Goal: Transaction & Acquisition: Purchase product/service

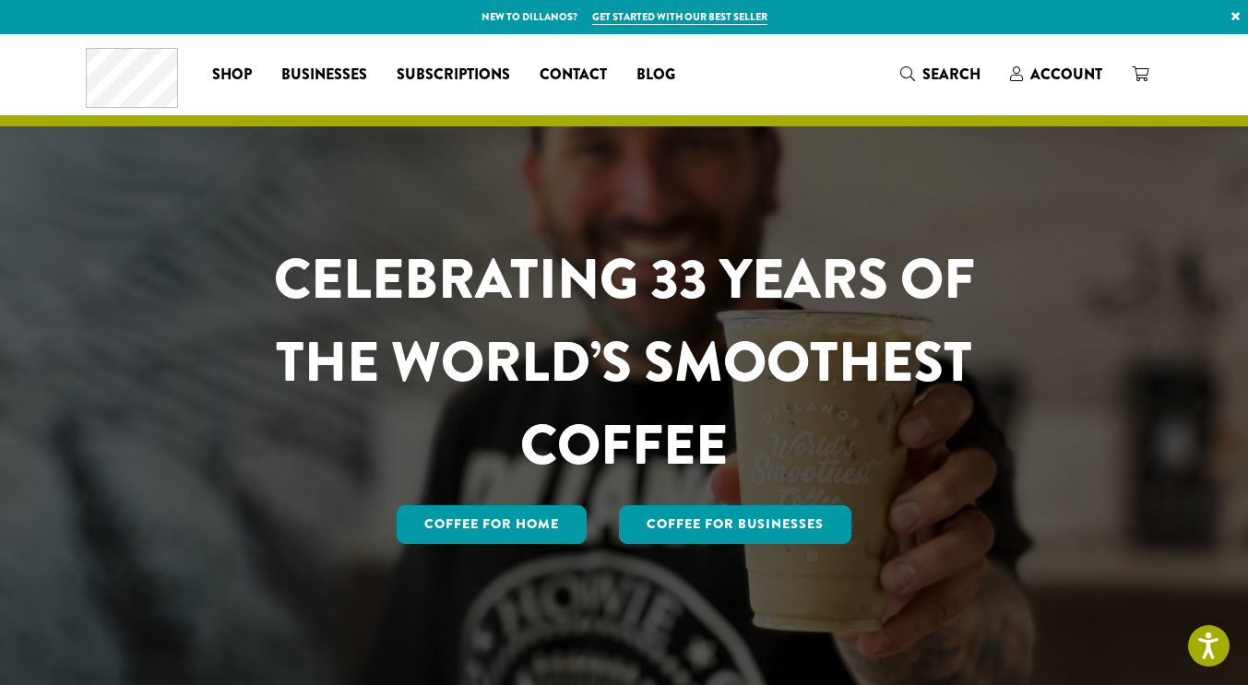
click at [1102, 82] on span "Account" at bounding box center [1067, 74] width 72 height 21
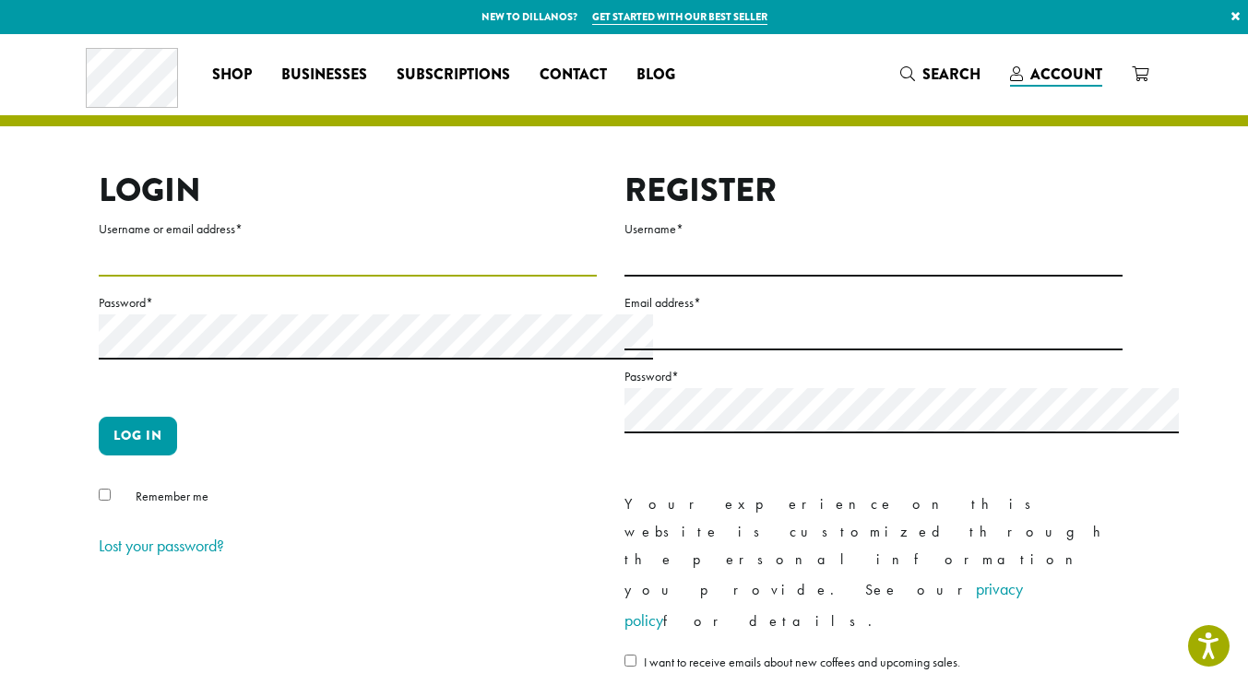
type input "**********"
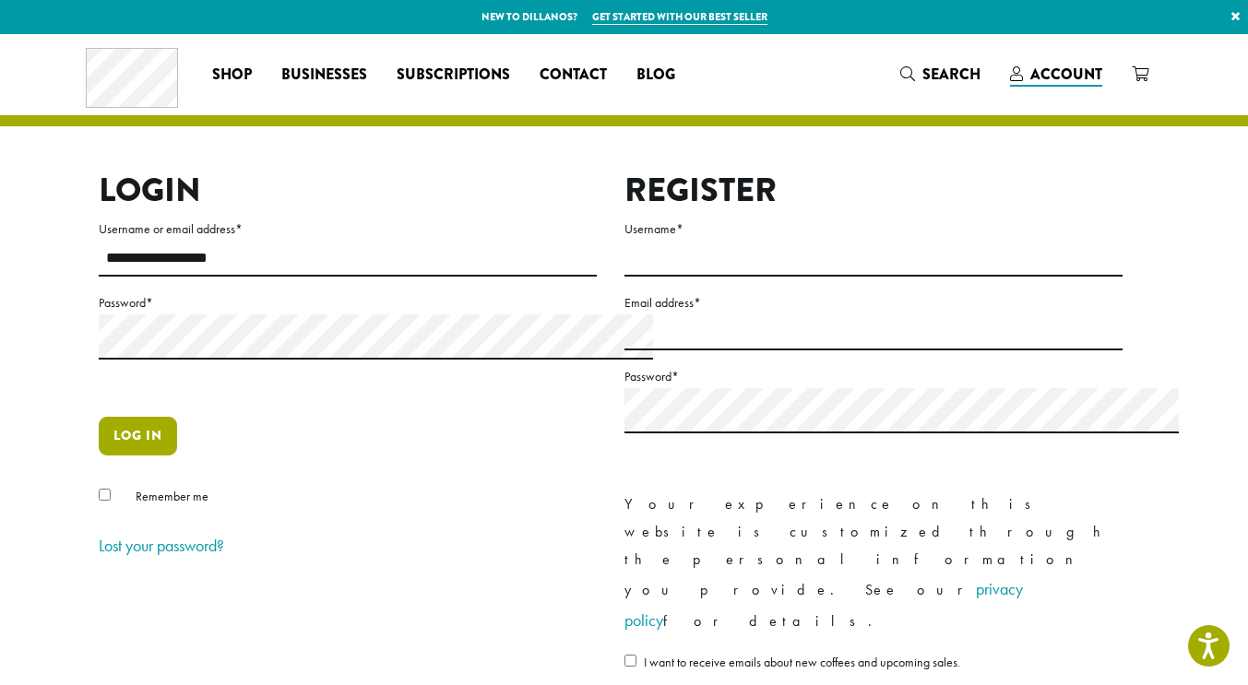
click at [99, 456] on button "Log in" at bounding box center [138, 436] width 78 height 39
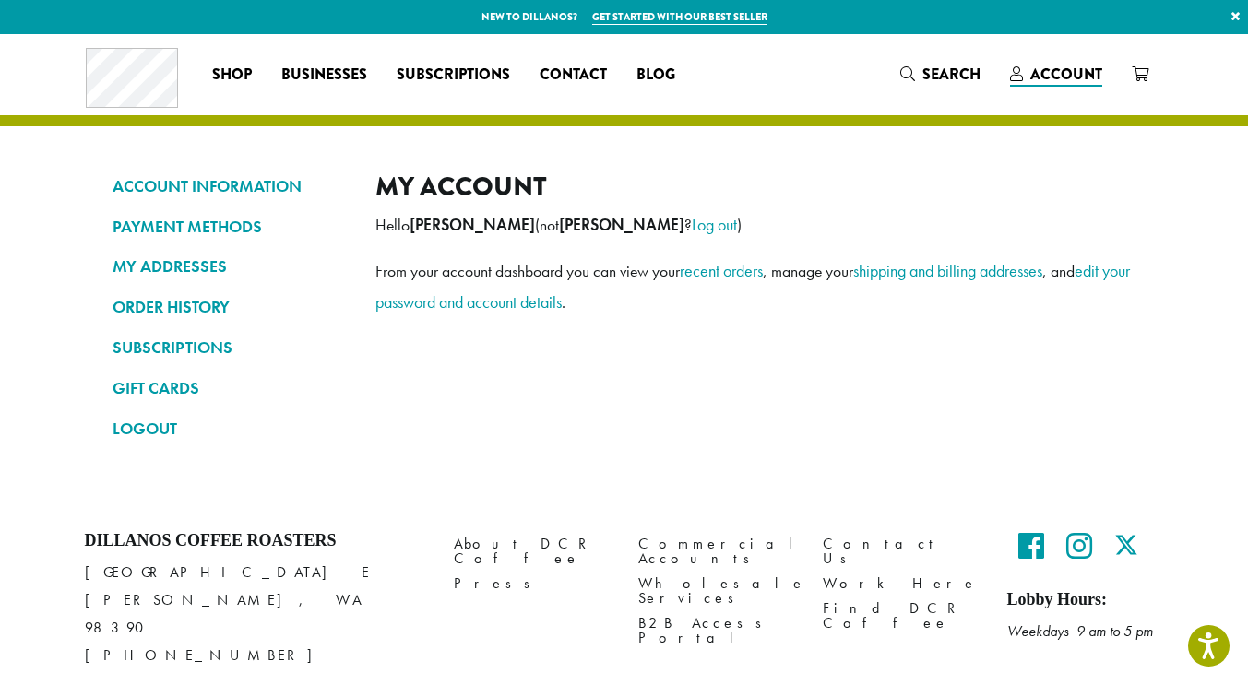
click at [131, 316] on link "ORDER HISTORY" at bounding box center [230, 307] width 235 height 31
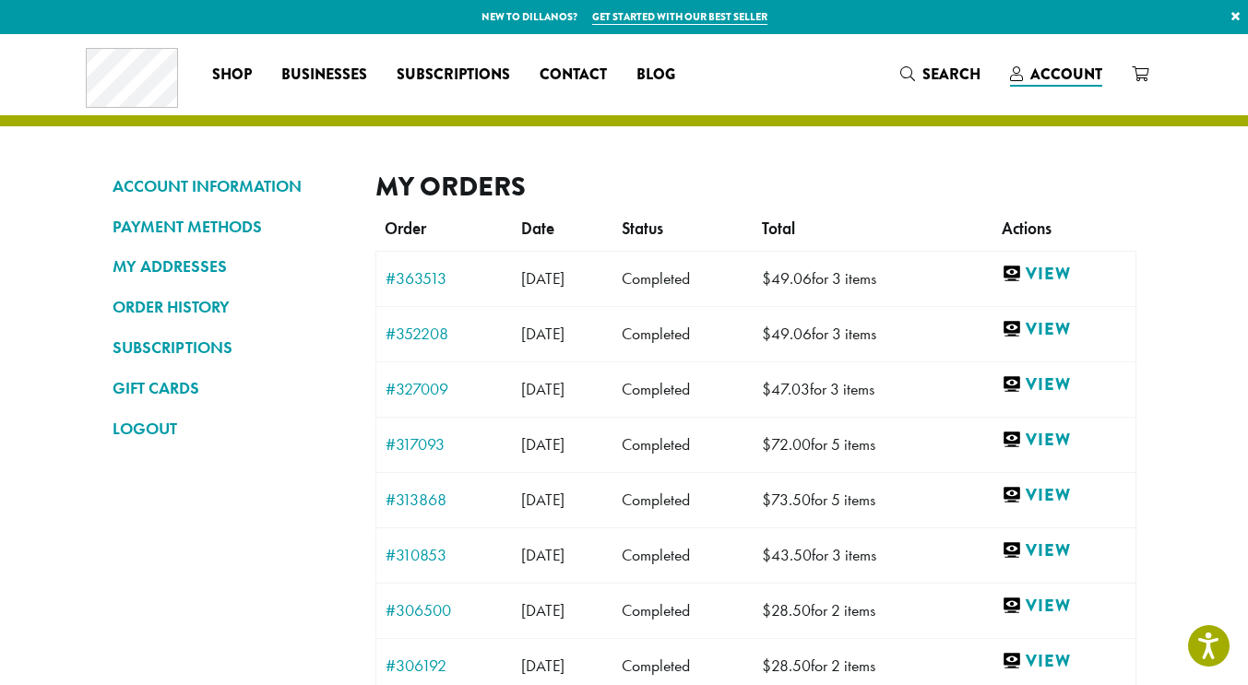
click at [401, 453] on link "#317093" at bounding box center [445, 444] width 118 height 17
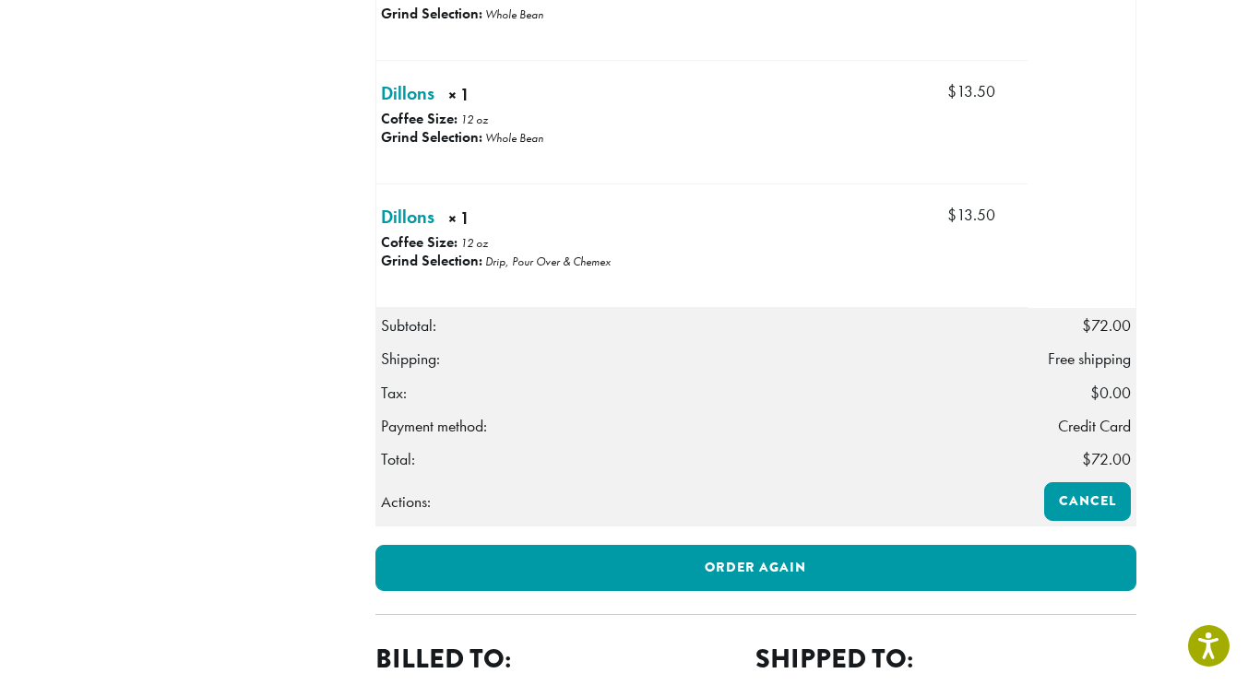
scroll to position [1292, 0]
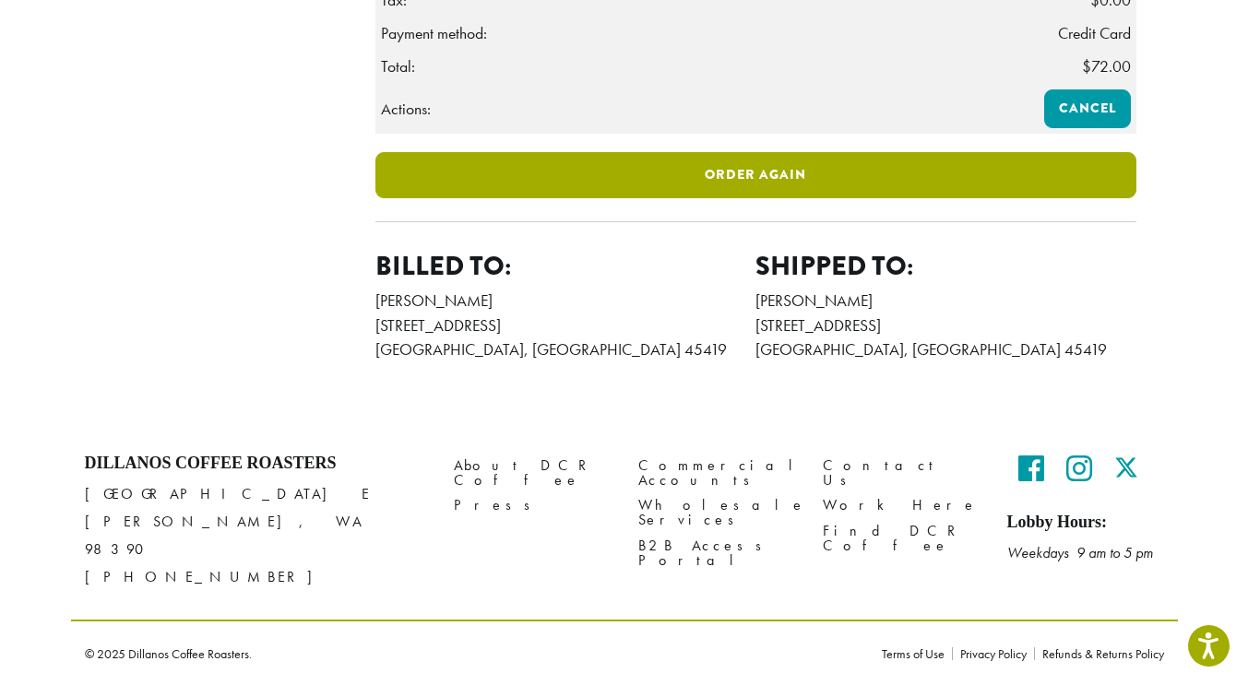
click at [761, 198] on link "Order again" at bounding box center [755, 175] width 761 height 46
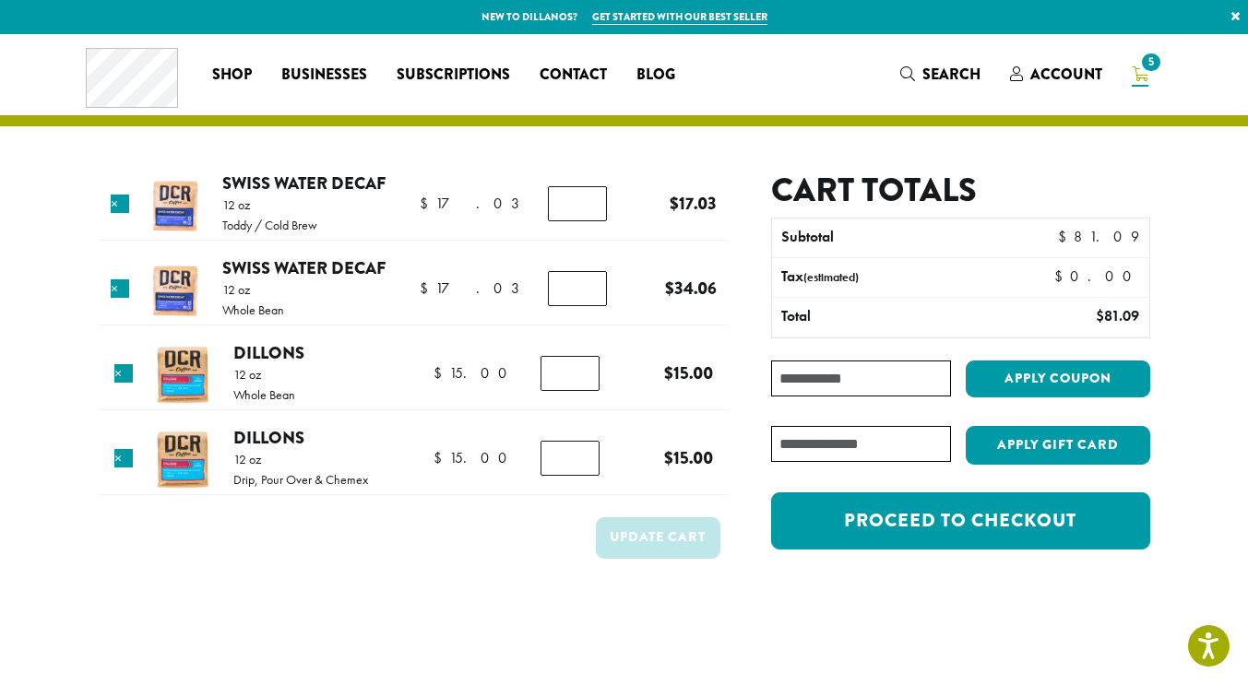
type input "*"
click at [589, 221] on input "*" at bounding box center [577, 203] width 59 height 35
type input "*"
click at [585, 306] on input "*" at bounding box center [577, 288] width 59 height 35
type input "*"
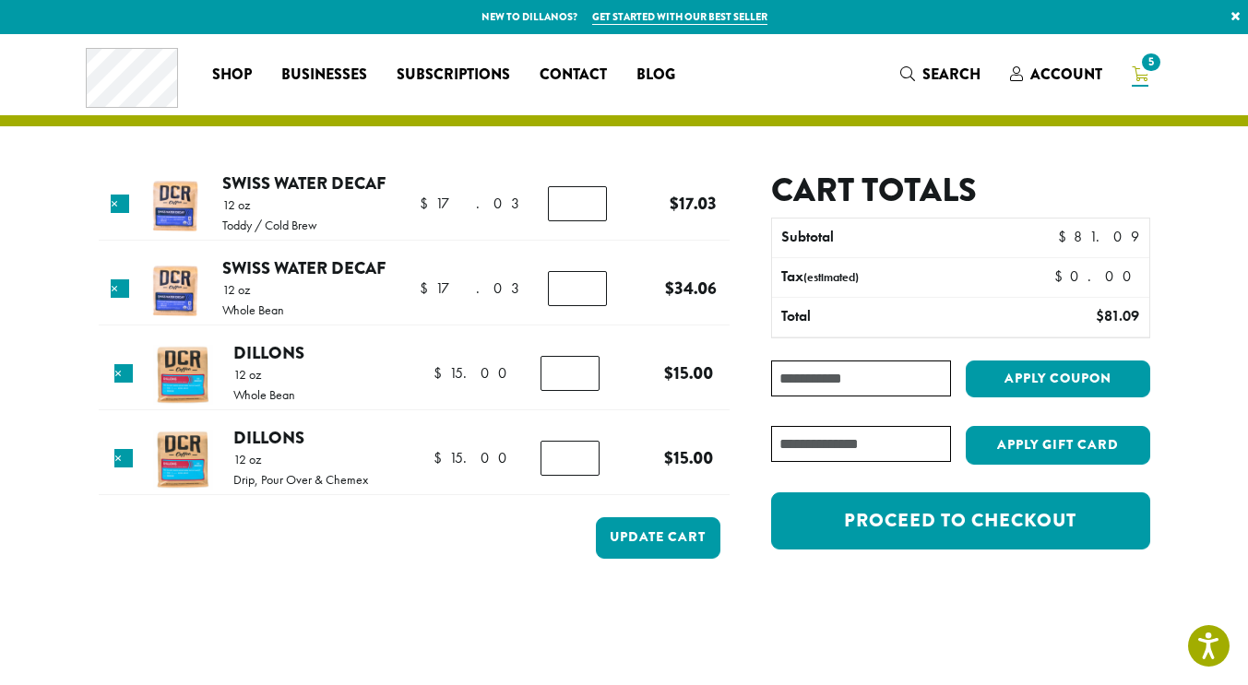
click at [588, 476] on input "*" at bounding box center [570, 458] width 59 height 35
click at [586, 391] on input "*" at bounding box center [570, 373] width 59 height 35
type input "*"
click at [587, 391] on input "*" at bounding box center [570, 373] width 59 height 35
type input "*"
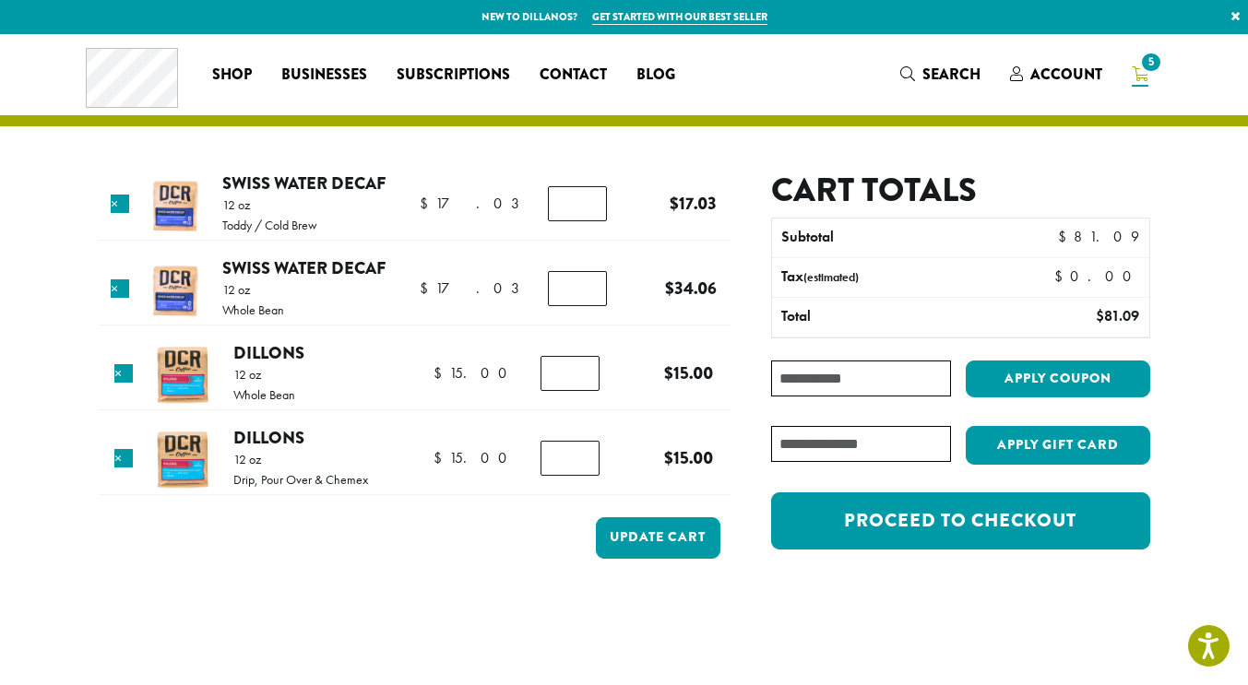
click at [583, 476] on input "*" at bounding box center [570, 458] width 59 height 35
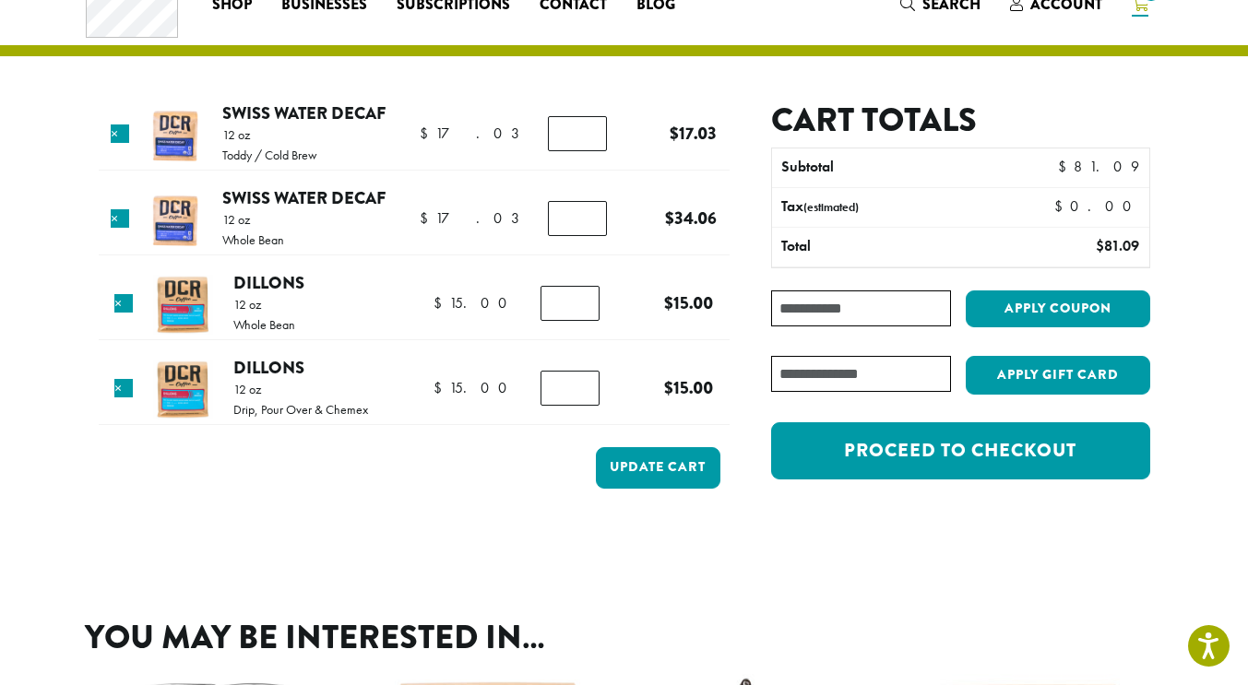
scroll to position [92, 0]
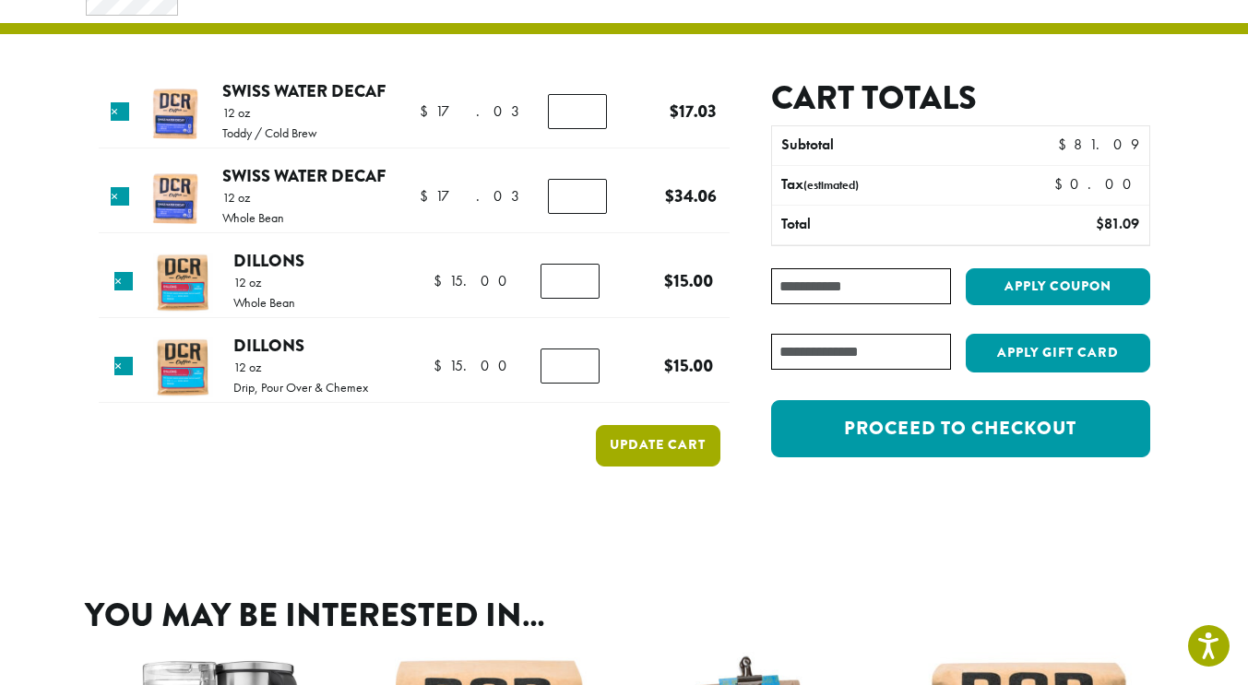
click at [669, 467] on button "Update cart" at bounding box center [658, 446] width 125 height 42
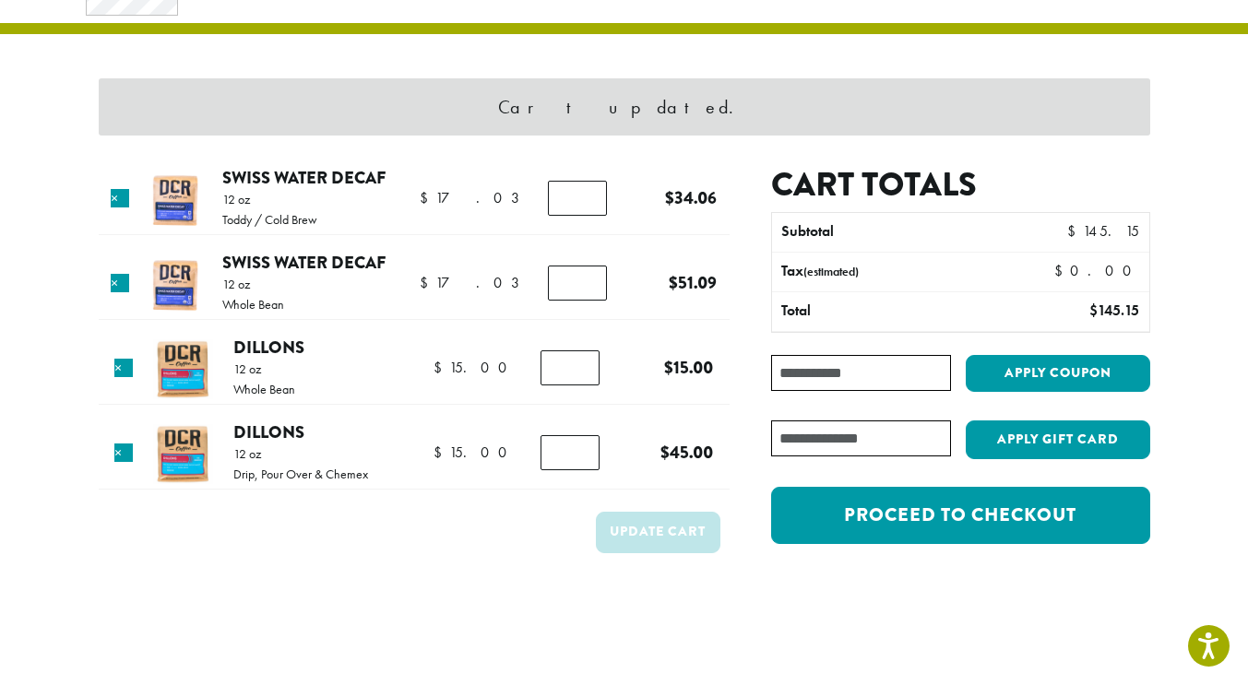
click at [284, 275] on link "Swiss Water Decaf" at bounding box center [303, 262] width 163 height 25
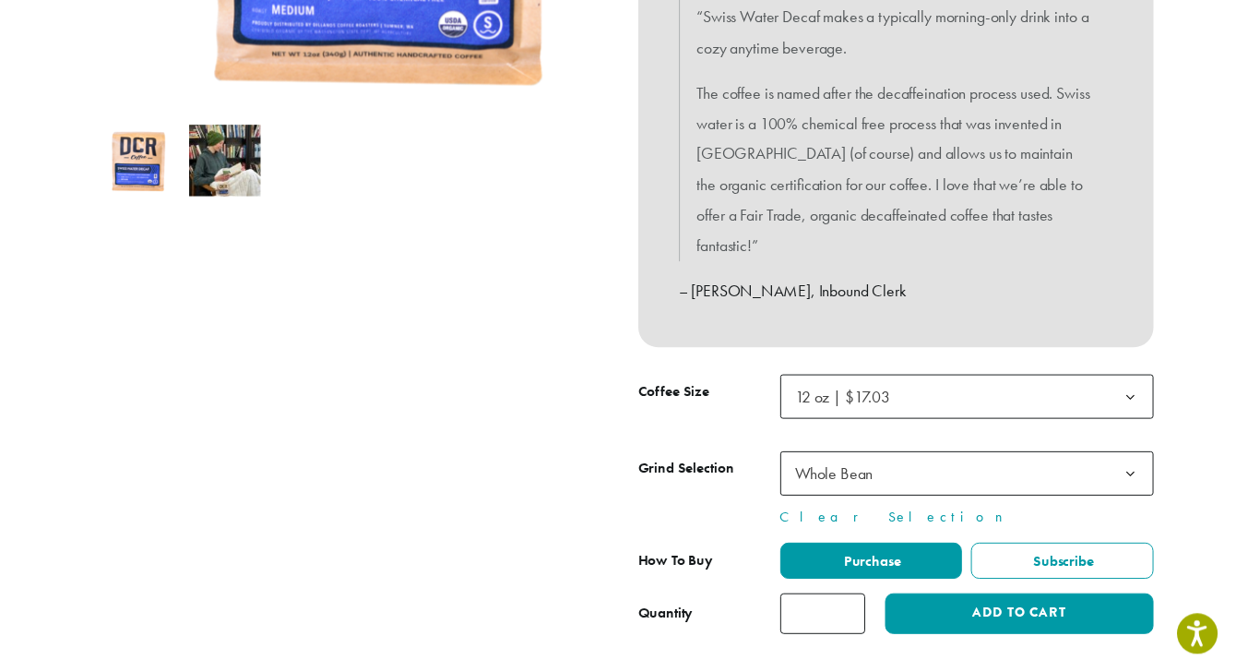
scroll to position [554, 0]
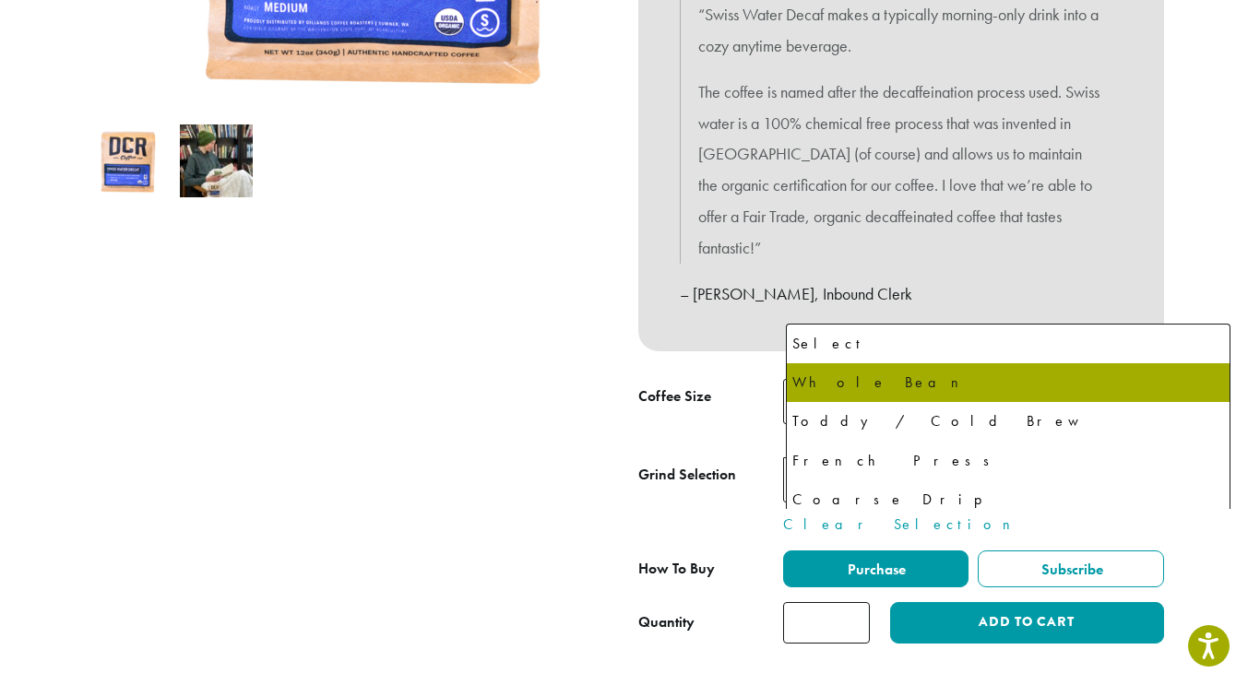
click at [855, 491] on span "Whole Bean" at bounding box center [838, 480] width 79 height 21
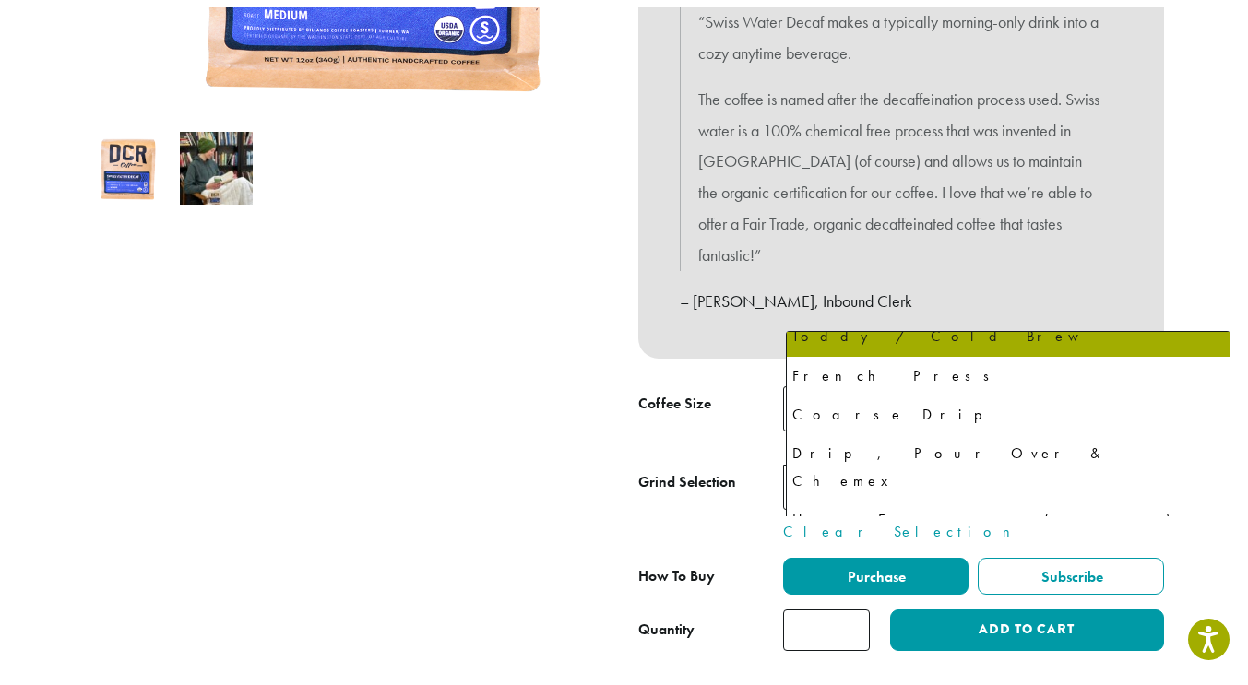
scroll to position [181, 0]
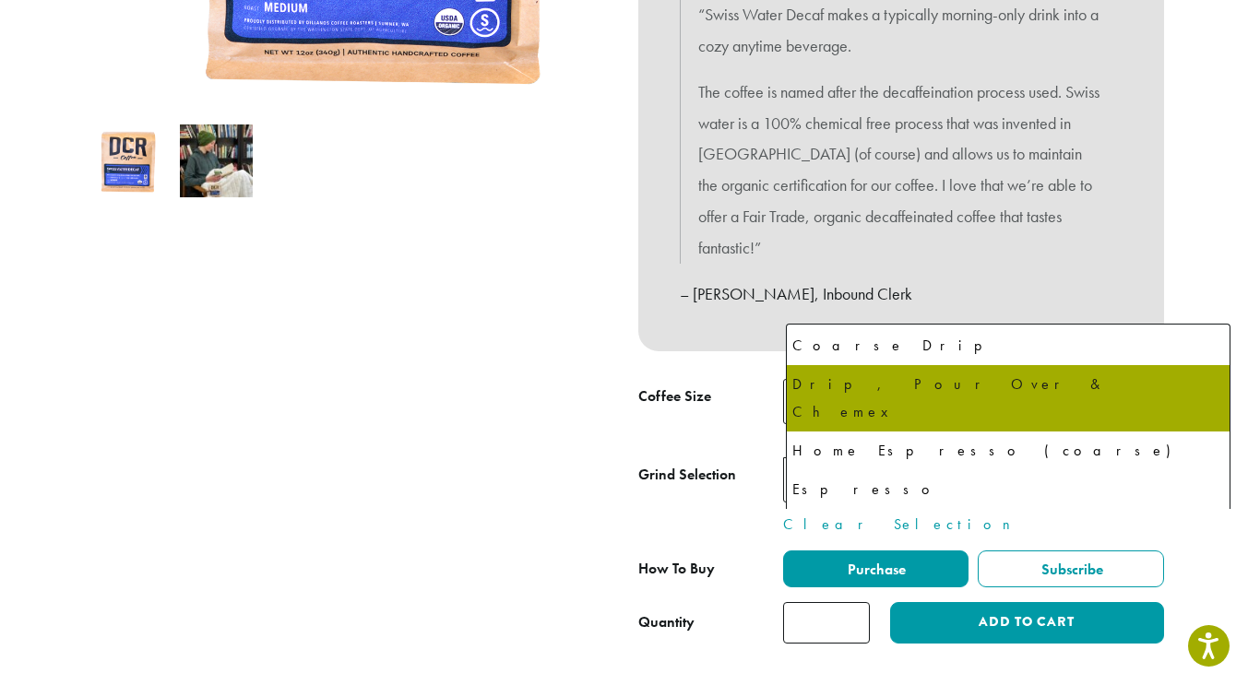
select select "**********"
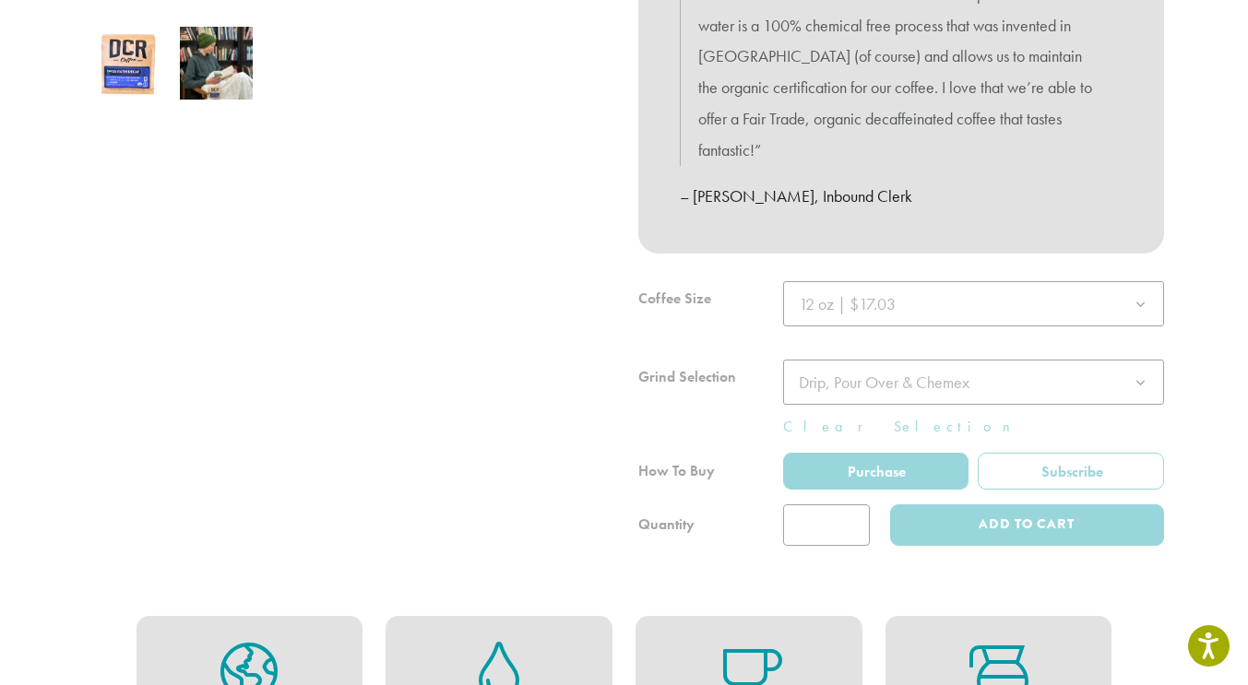
scroll to position [738, 0]
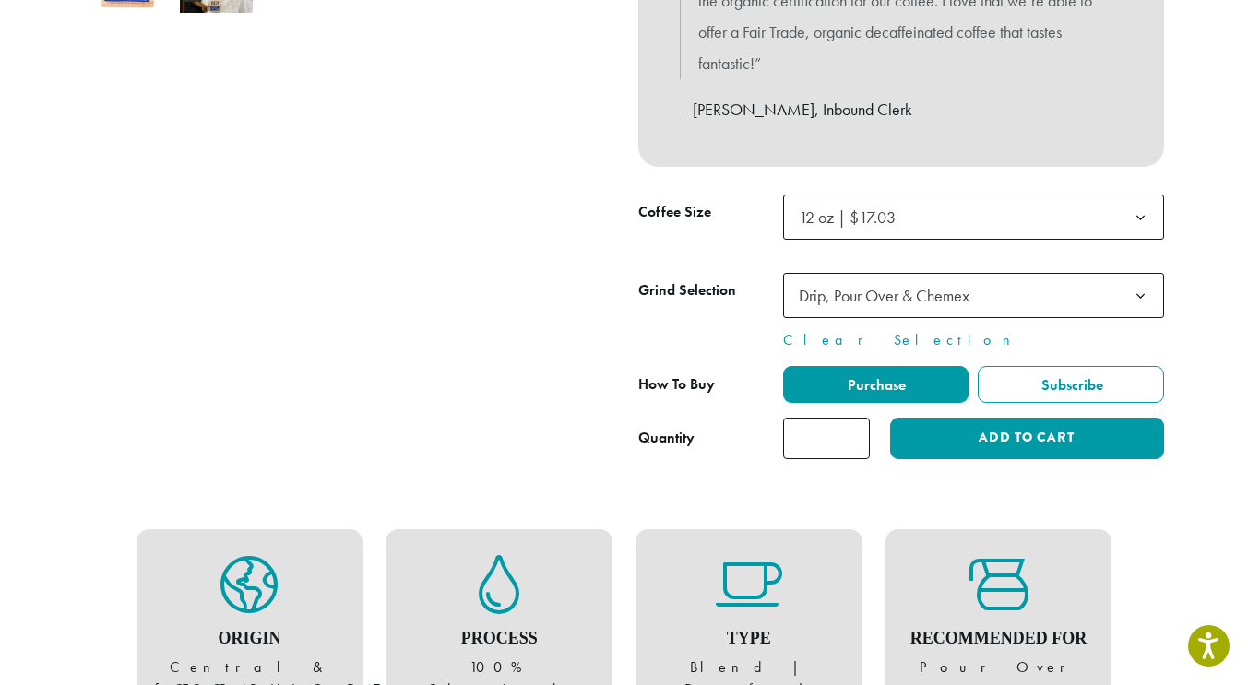
click at [906, 395] on span "Purchase" at bounding box center [875, 384] width 61 height 19
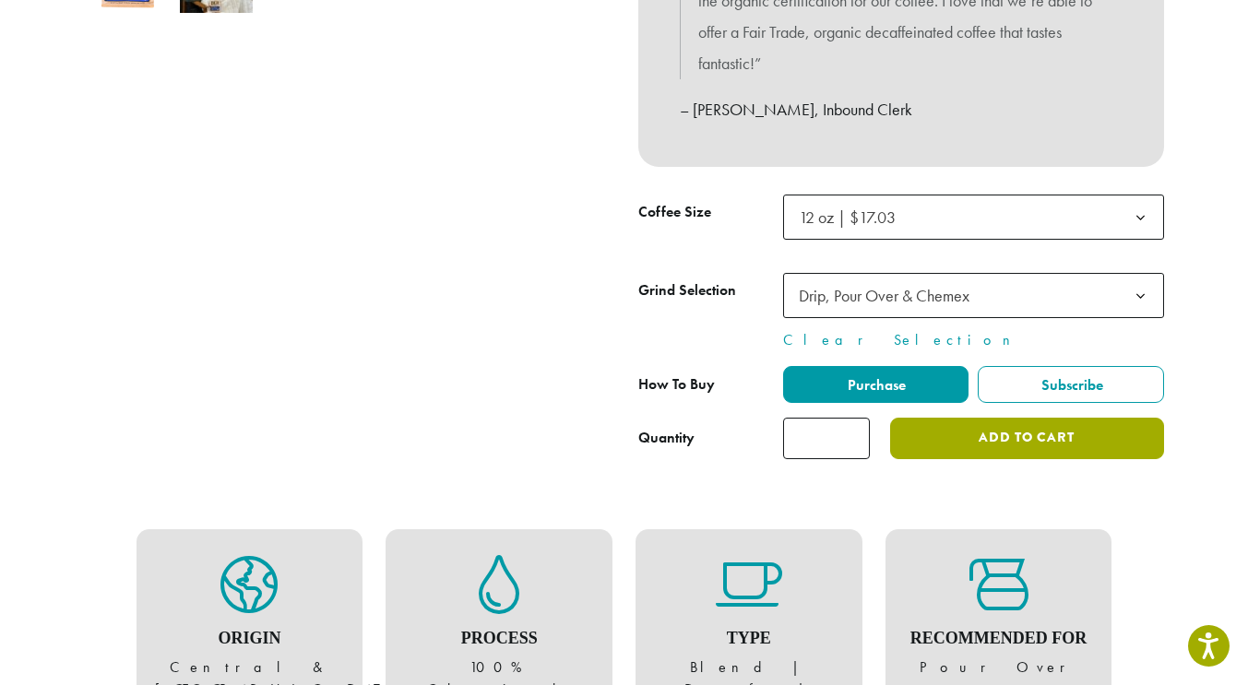
drag, startPoint x: 1053, startPoint y: 517, endPoint x: 1040, endPoint y: 501, distance: 20.3
click at [1053, 459] on button "Add to cart" at bounding box center [1026, 439] width 273 height 42
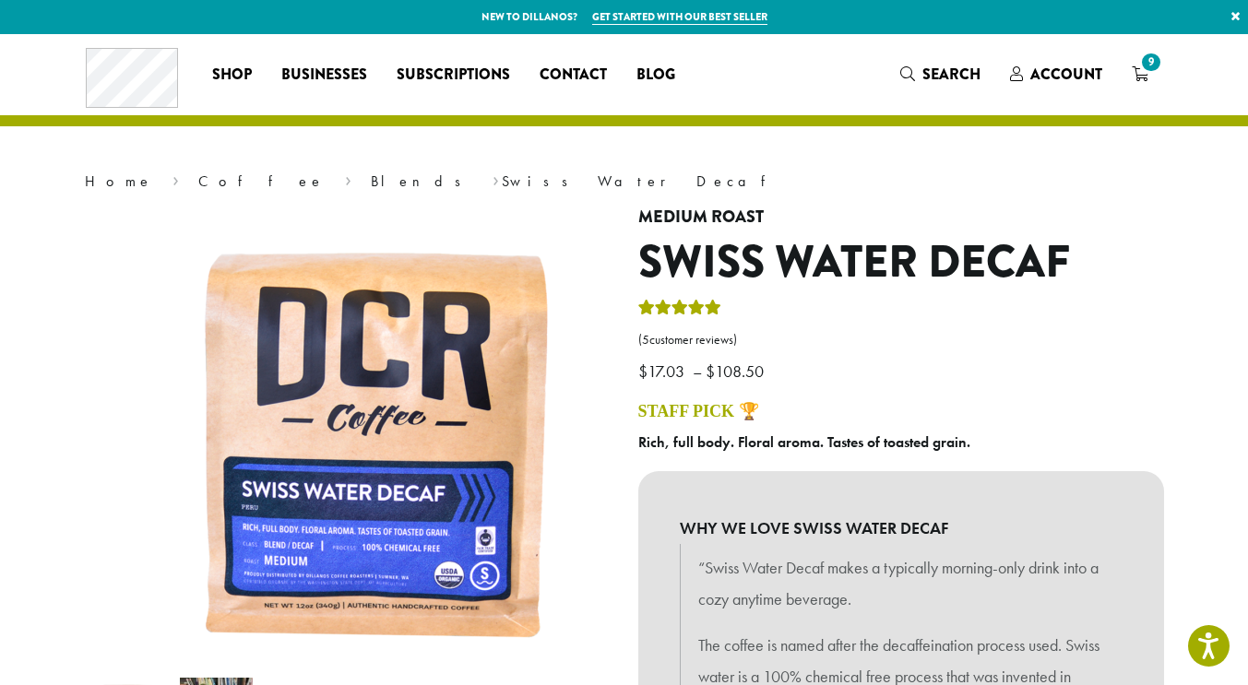
click at [1163, 65] on span "9" at bounding box center [1150, 62] width 25 height 25
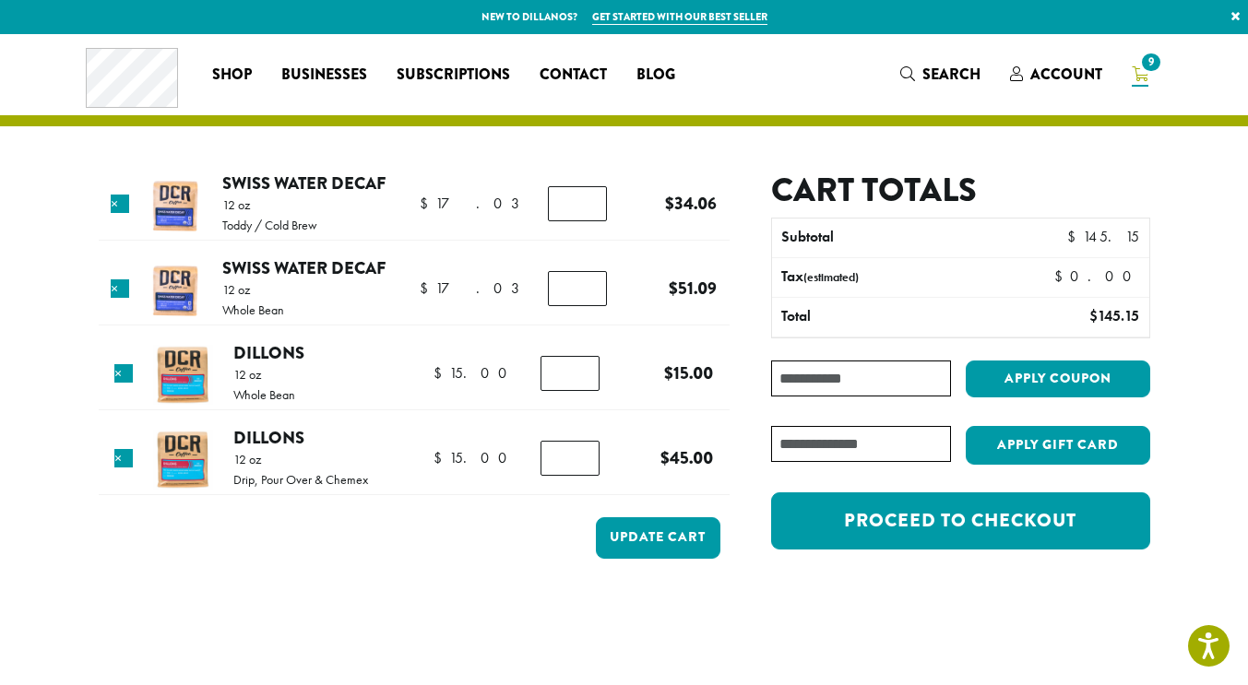
type input "*"
click at [583, 306] on input "*" at bounding box center [577, 288] width 59 height 35
click at [652, 559] on button "Update cart" at bounding box center [658, 539] width 125 height 42
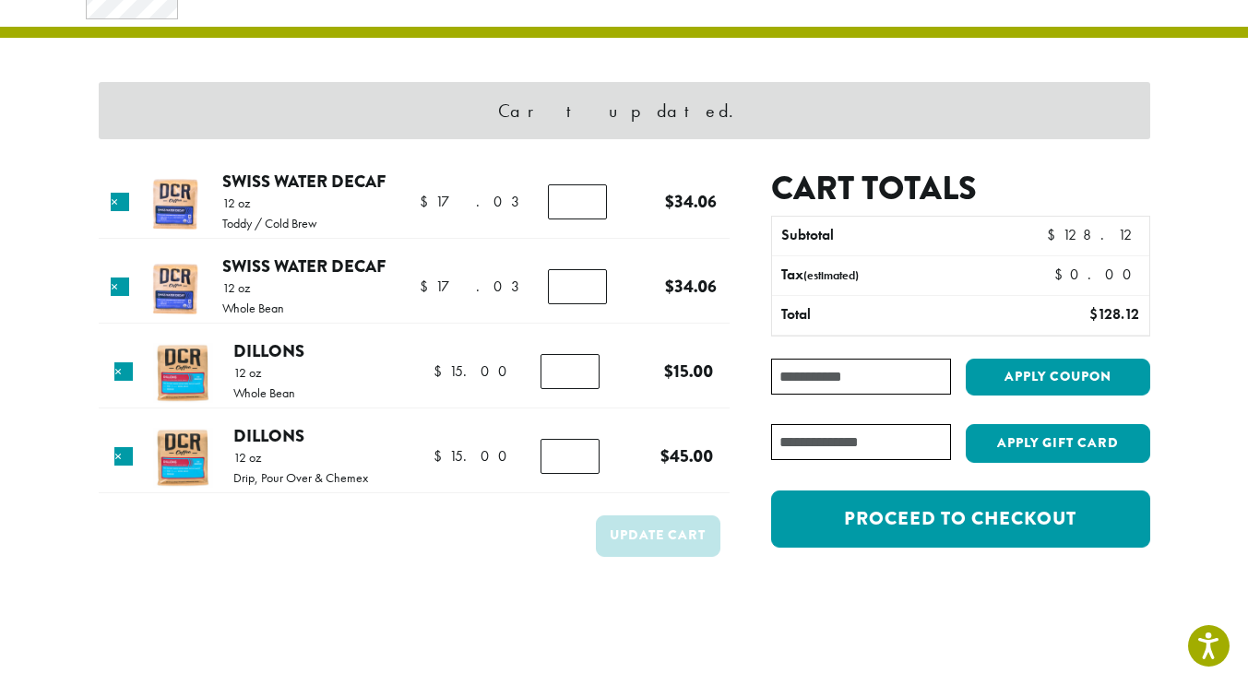
scroll to position [92, 0]
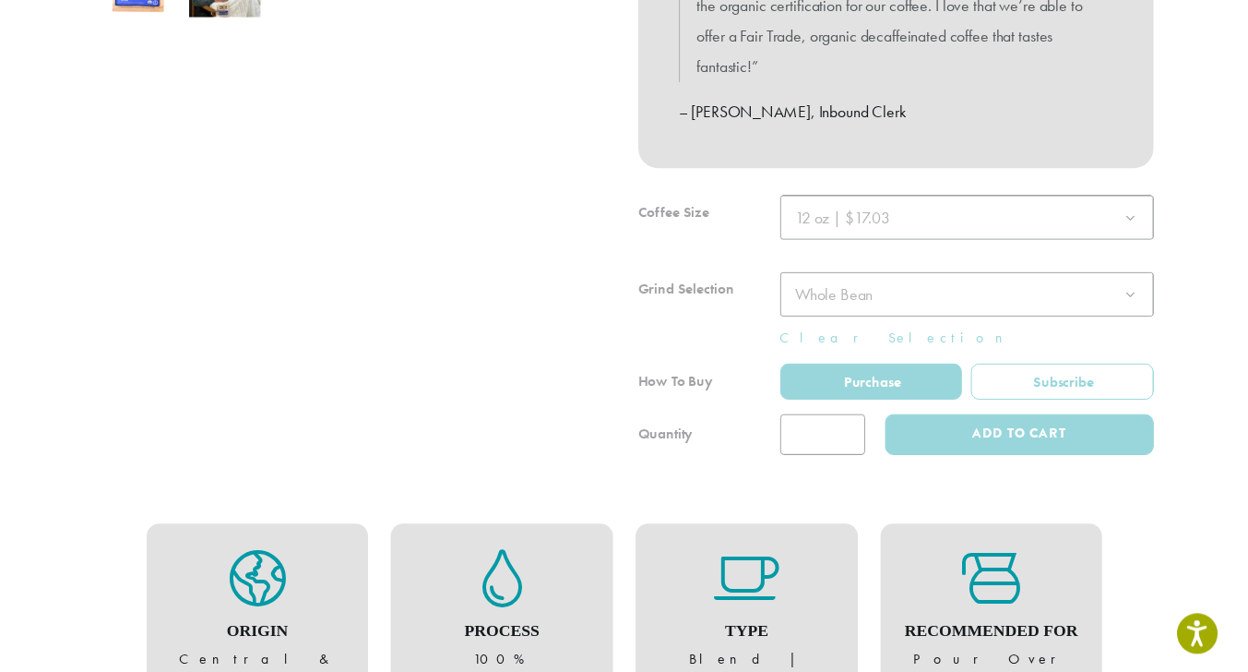
scroll to position [830, 0]
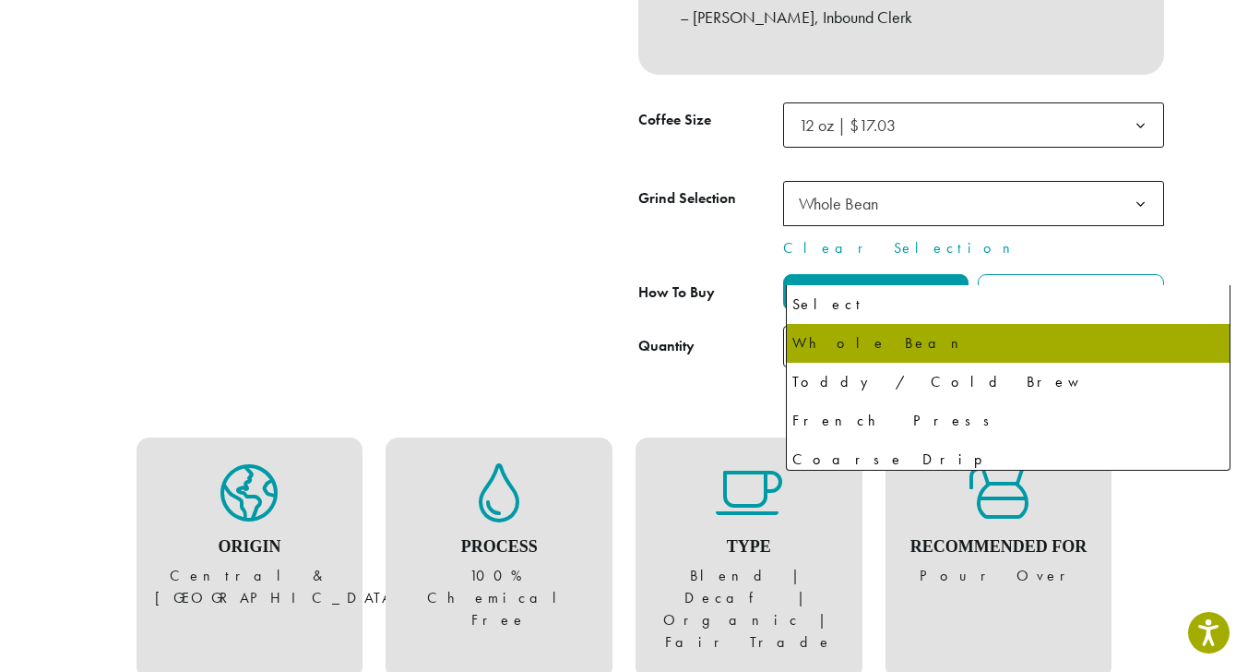
click at [876, 214] on span "Whole Bean" at bounding box center [838, 203] width 79 height 21
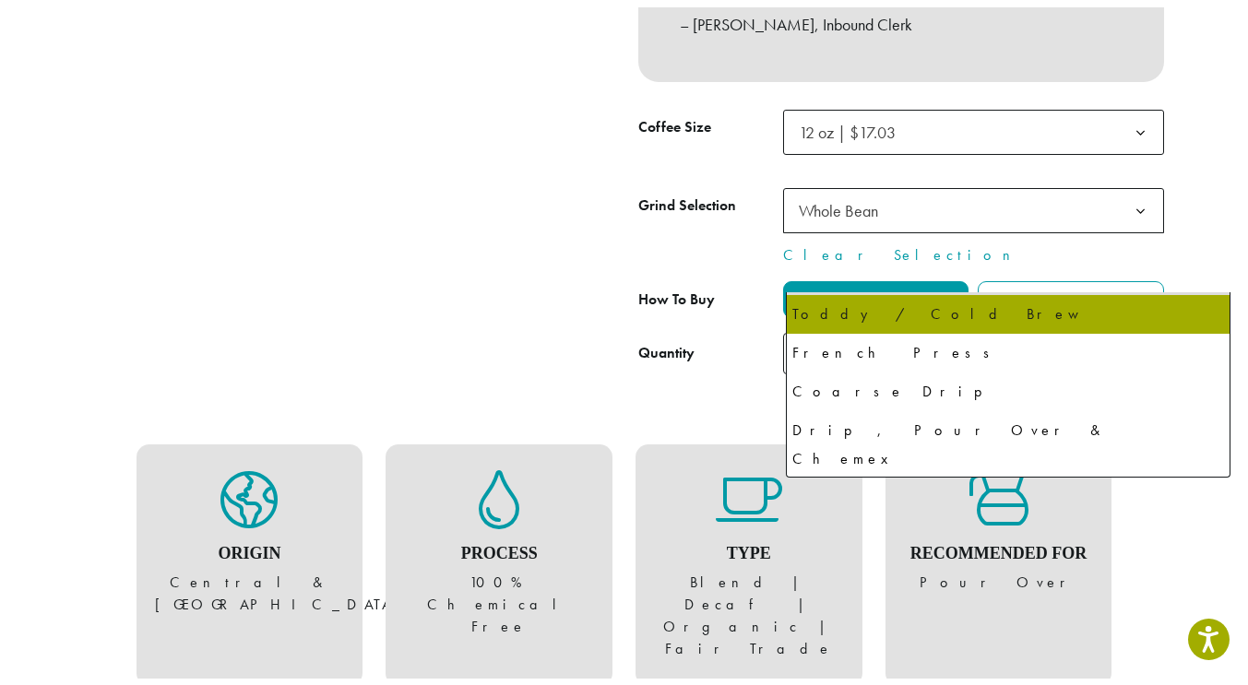
scroll to position [92, 0]
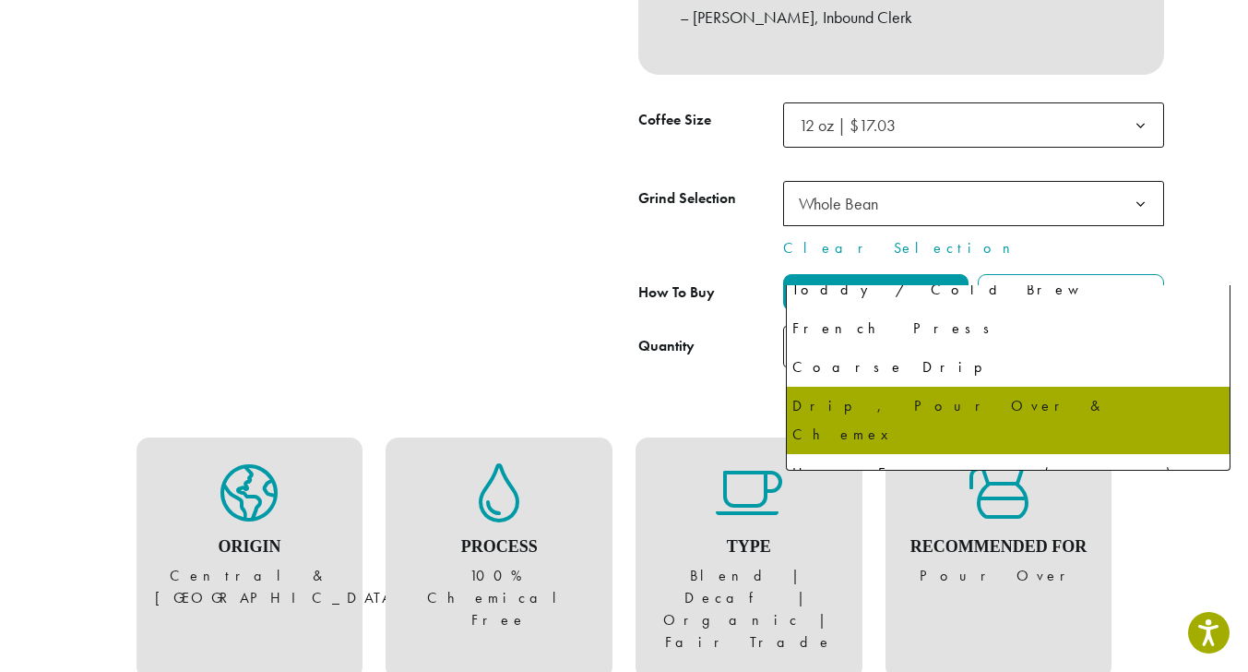
select select "**********"
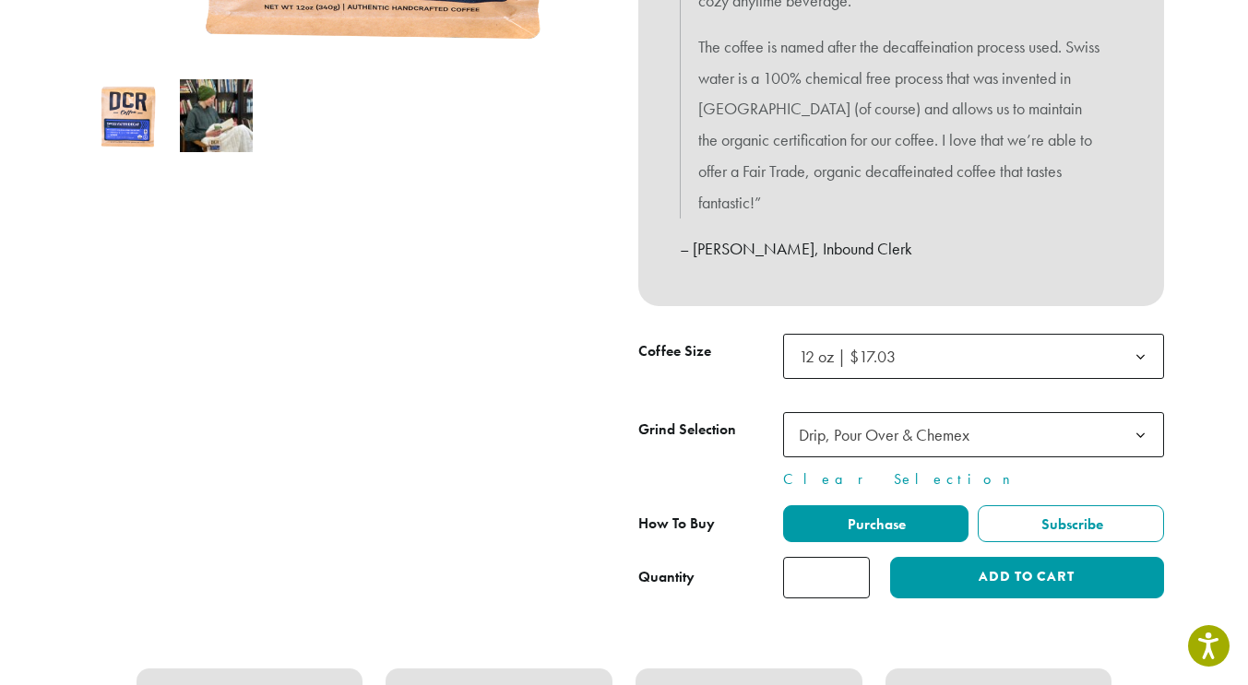
scroll to position [830, 0]
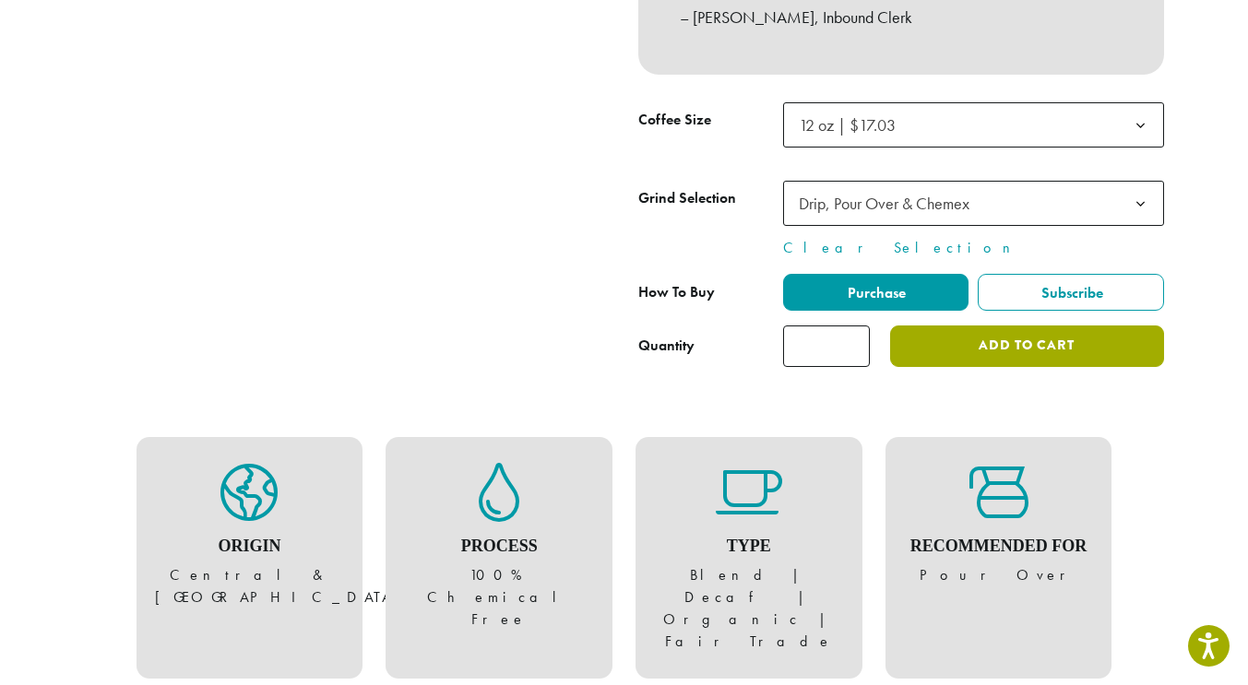
click at [1046, 367] on button "Add to cart" at bounding box center [1026, 347] width 273 height 42
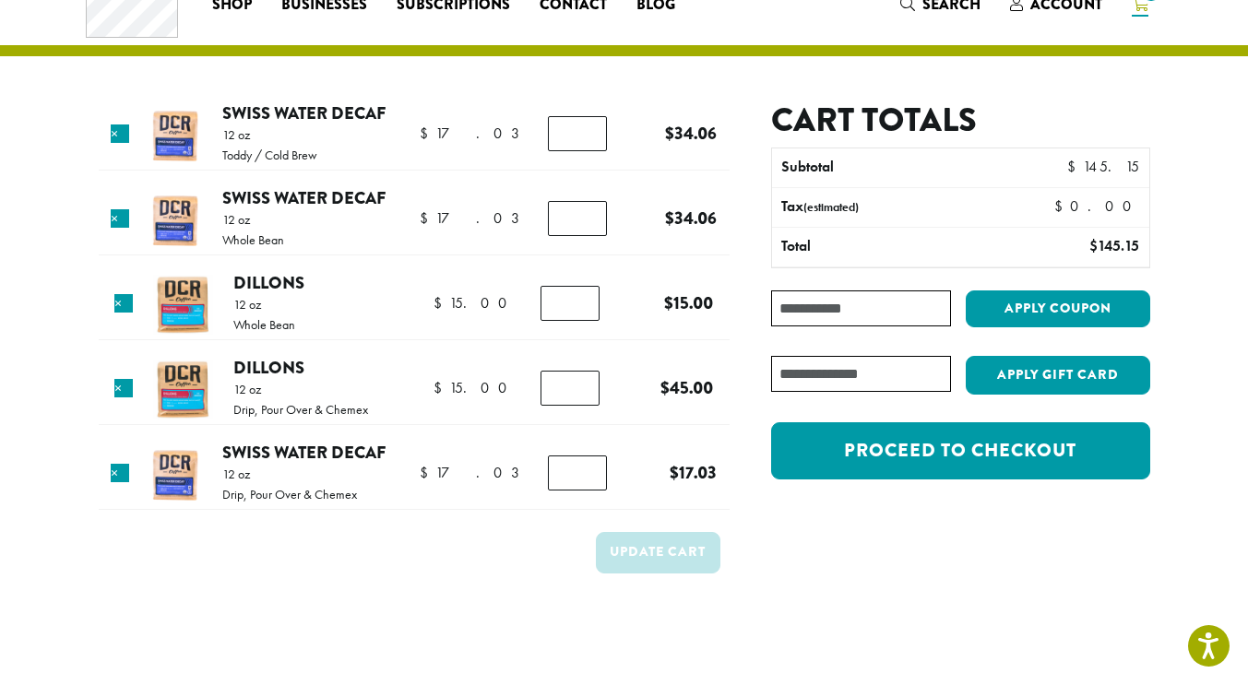
scroll to position [92, 0]
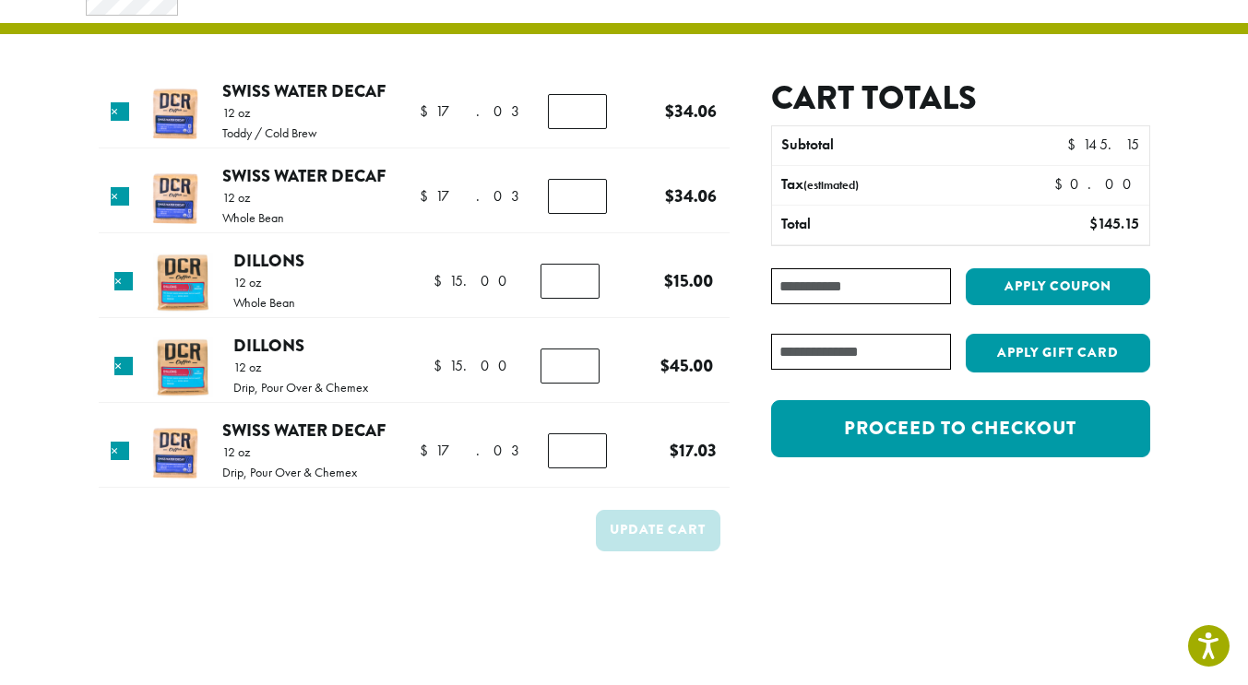
type input "*"
click at [587, 214] on input "*" at bounding box center [577, 196] width 59 height 35
click at [338, 570] on td "Update cart" at bounding box center [414, 536] width 631 height 67
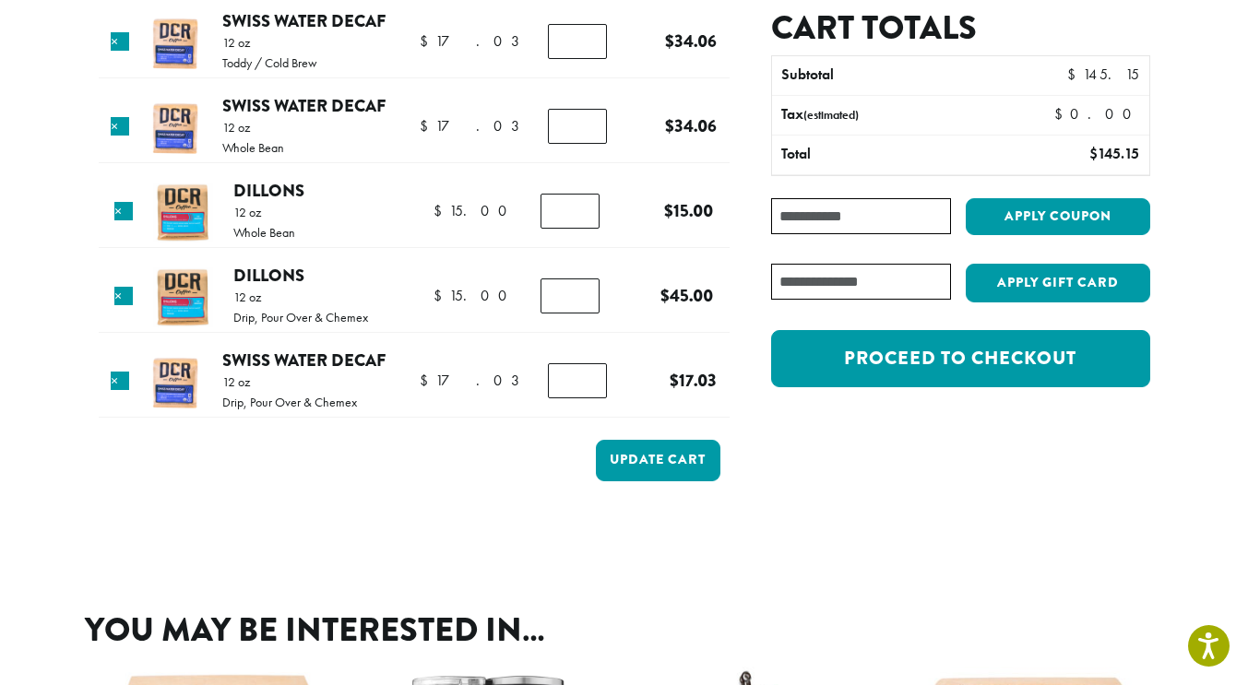
scroll to position [185, 0]
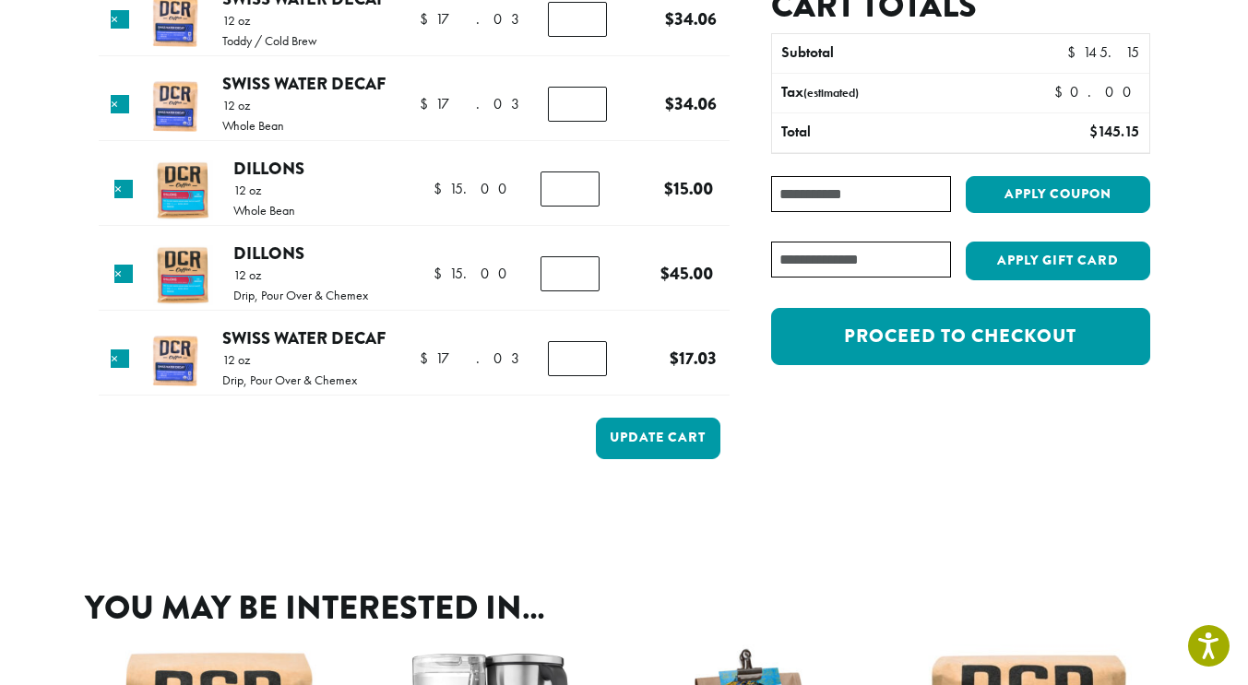
click at [304, 478] on td "Update cart" at bounding box center [414, 444] width 631 height 67
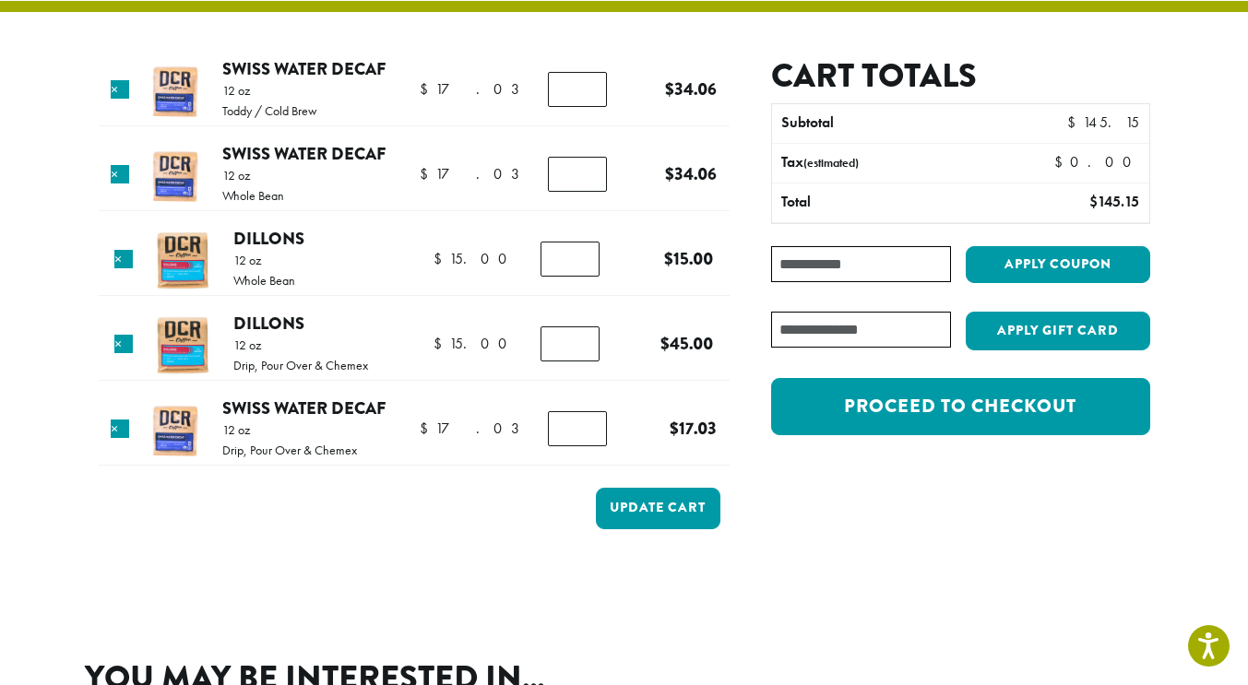
scroll to position [92, 0]
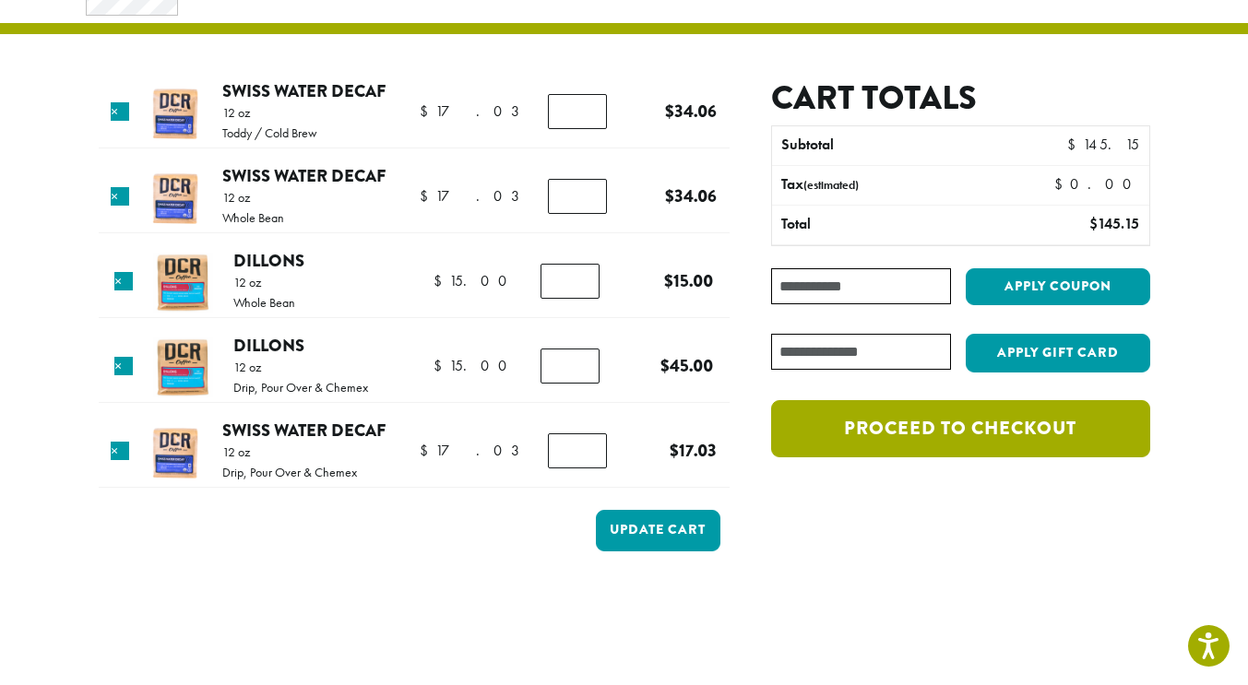
click at [1023, 458] on link "Proceed to checkout" at bounding box center [960, 428] width 378 height 57
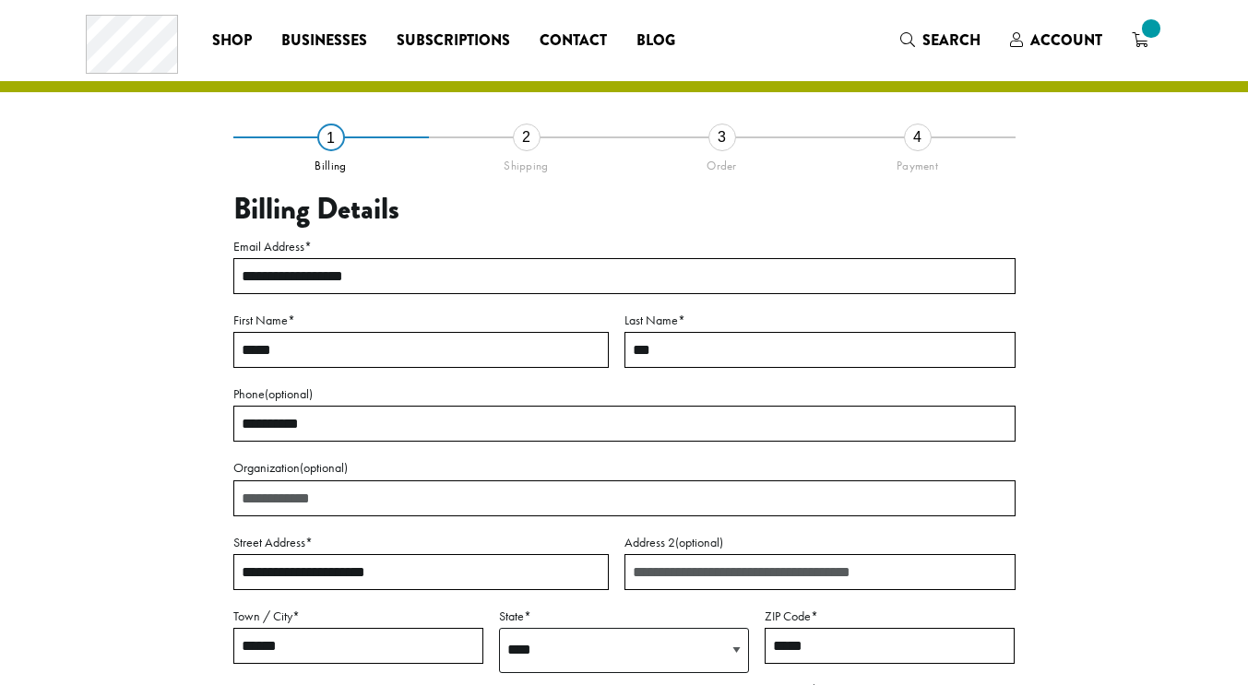
select select "**"
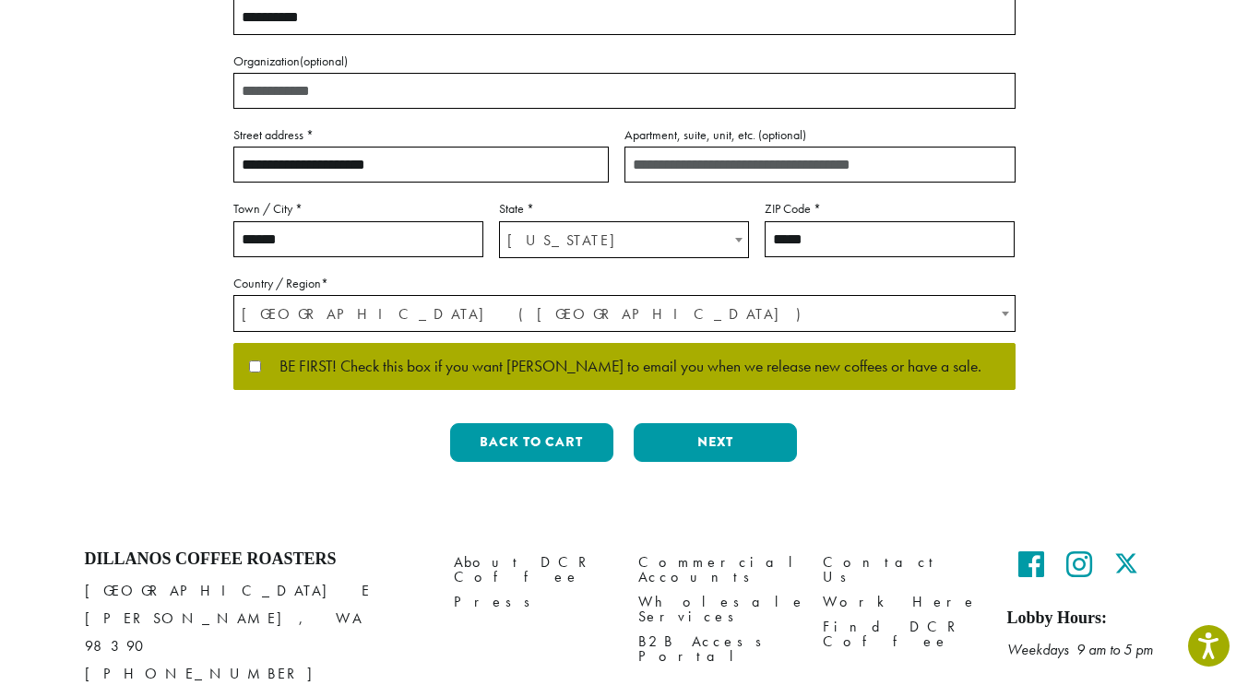
scroll to position [554, 0]
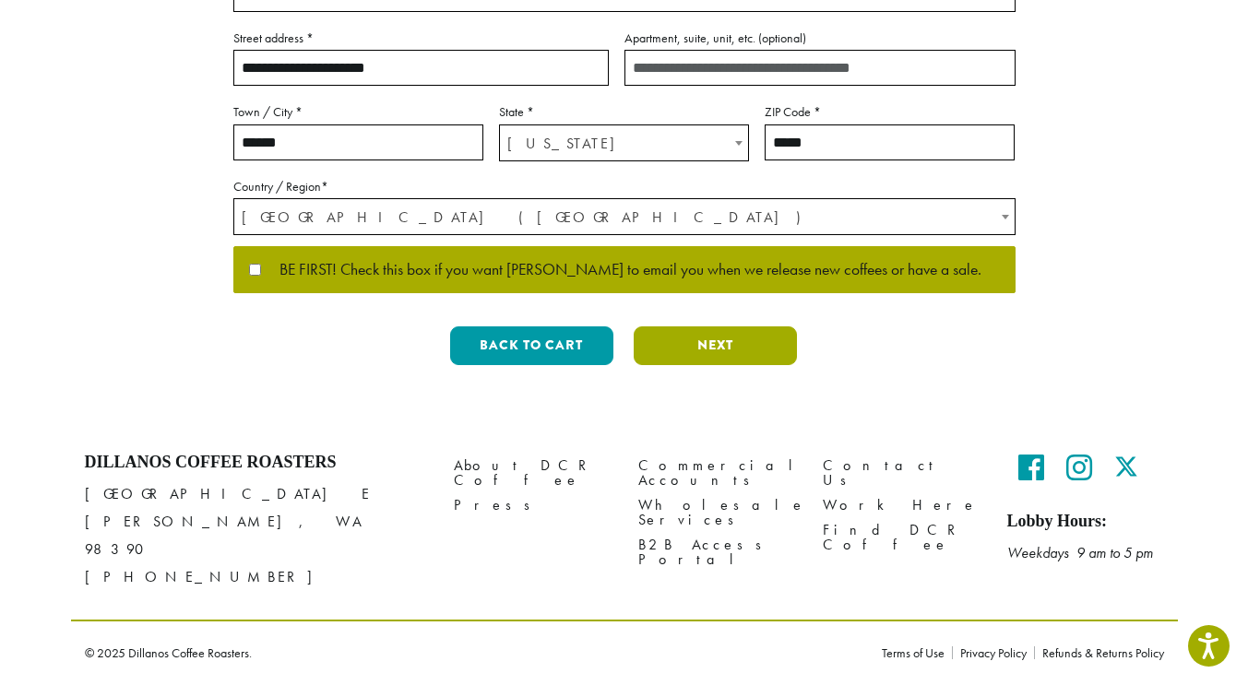
click at [716, 365] on button "Next" at bounding box center [715, 346] width 163 height 39
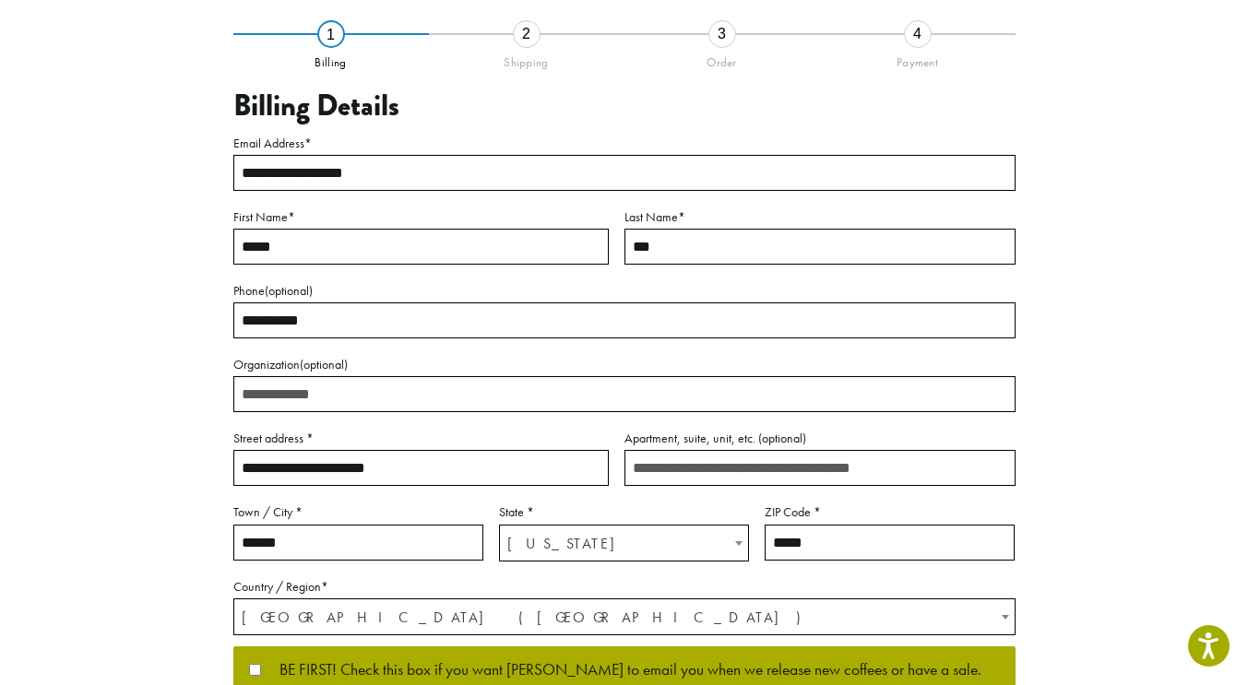
scroll to position [120, 0]
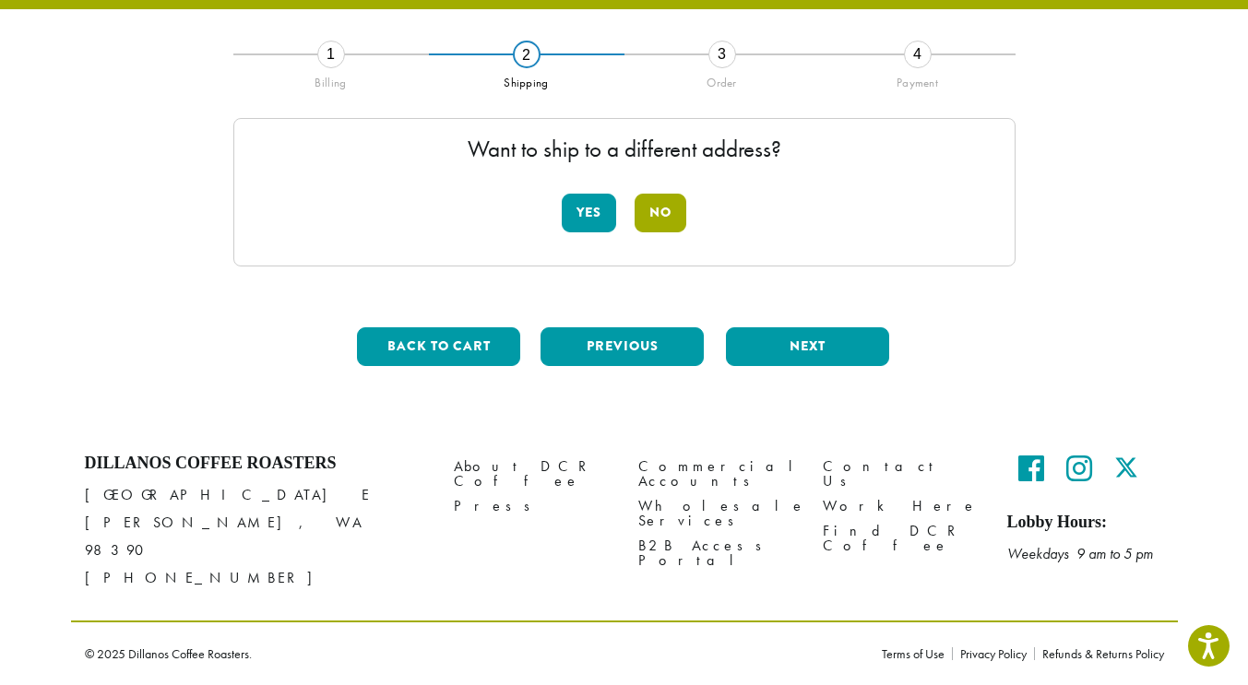
click at [675, 224] on button "No" at bounding box center [661, 213] width 52 height 39
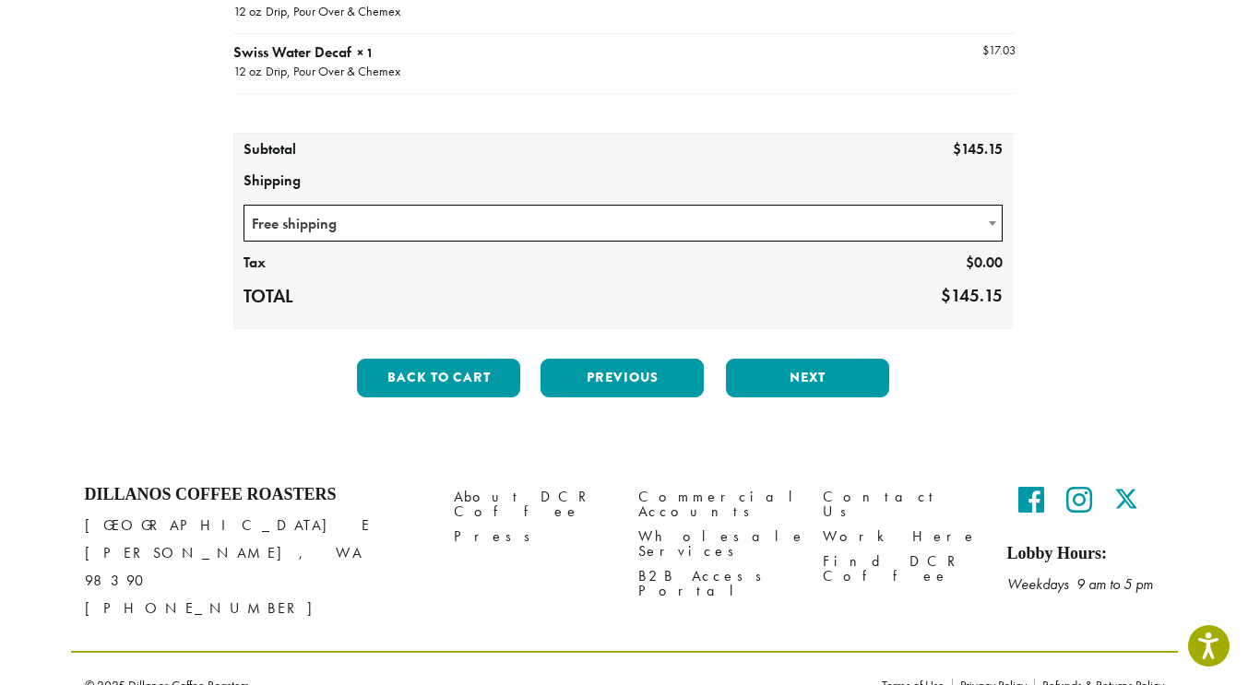
scroll to position [489, 0]
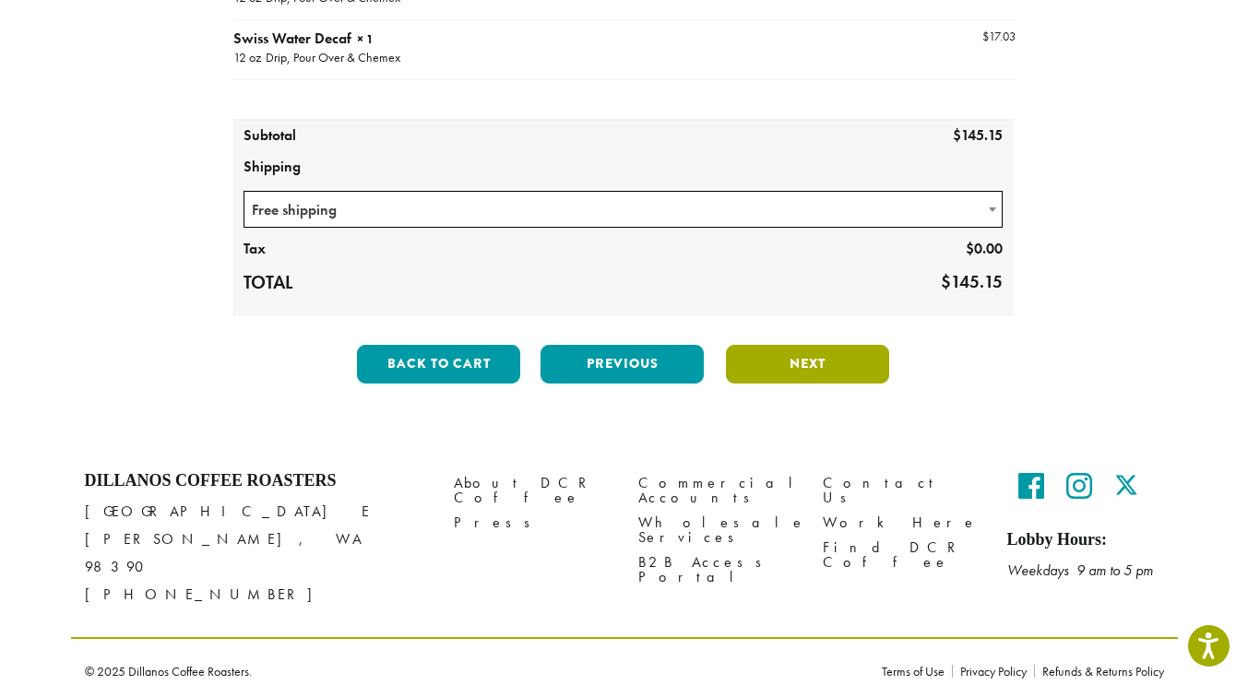
click at [820, 384] on button "Next" at bounding box center [807, 364] width 163 height 39
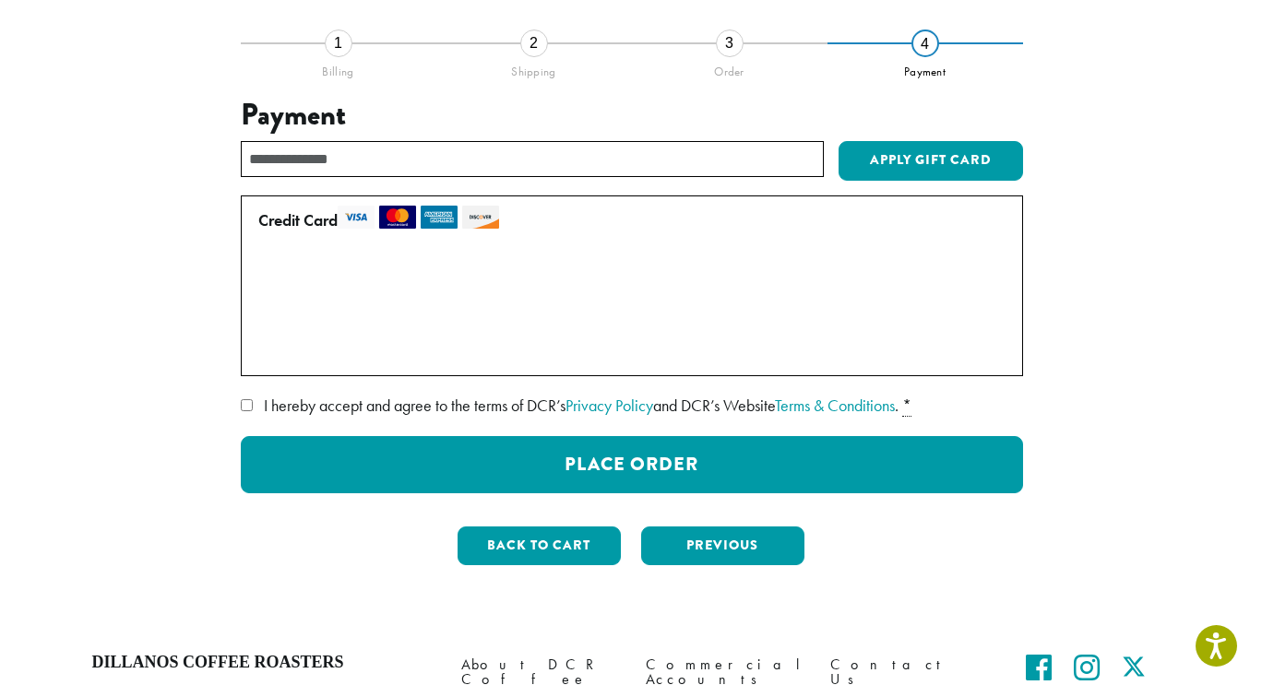
scroll to position [120, 0]
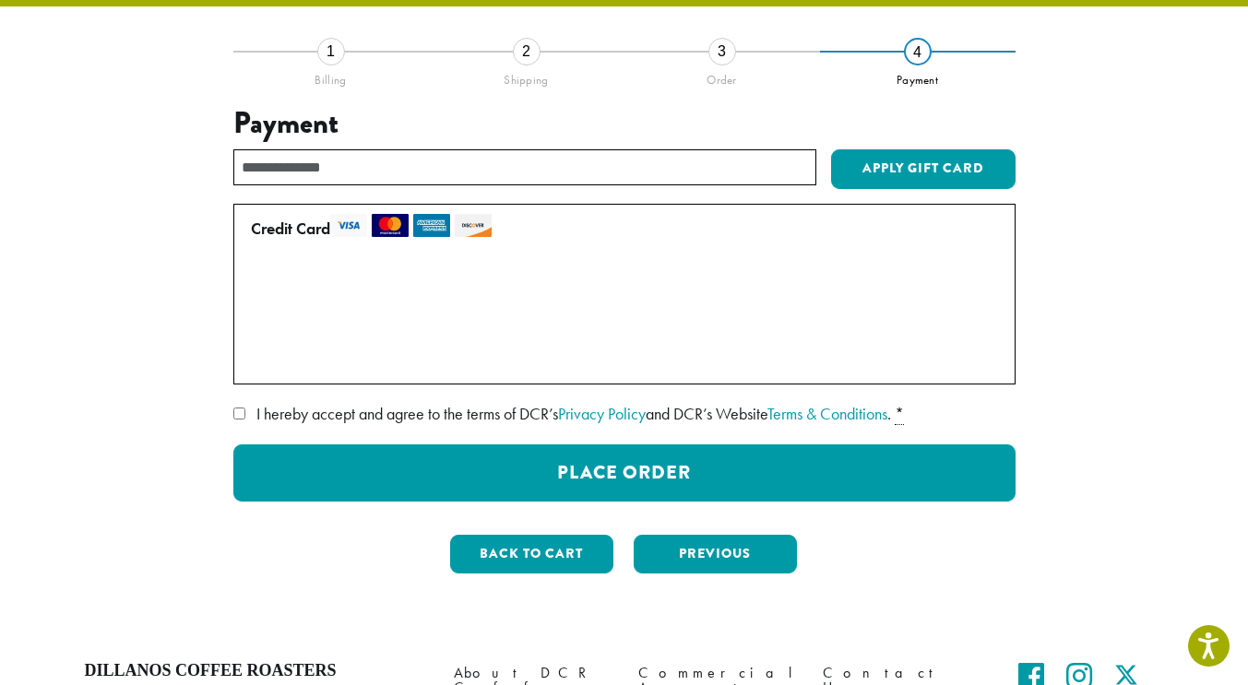
click at [253, 429] on label "I hereby accept and agree to the terms of DCR’s Privacy Policy and DCR’s Websit…" at bounding box center [624, 414] width 782 height 30
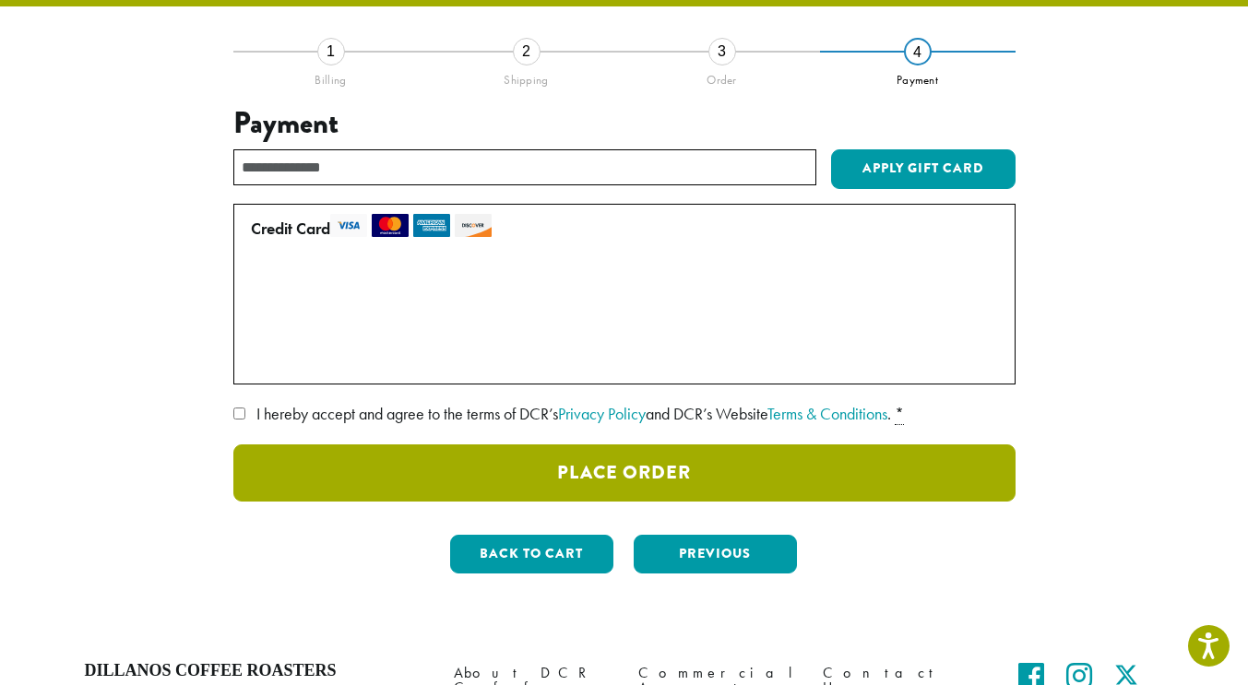
click at [724, 502] on button "Place Order" at bounding box center [624, 473] width 782 height 57
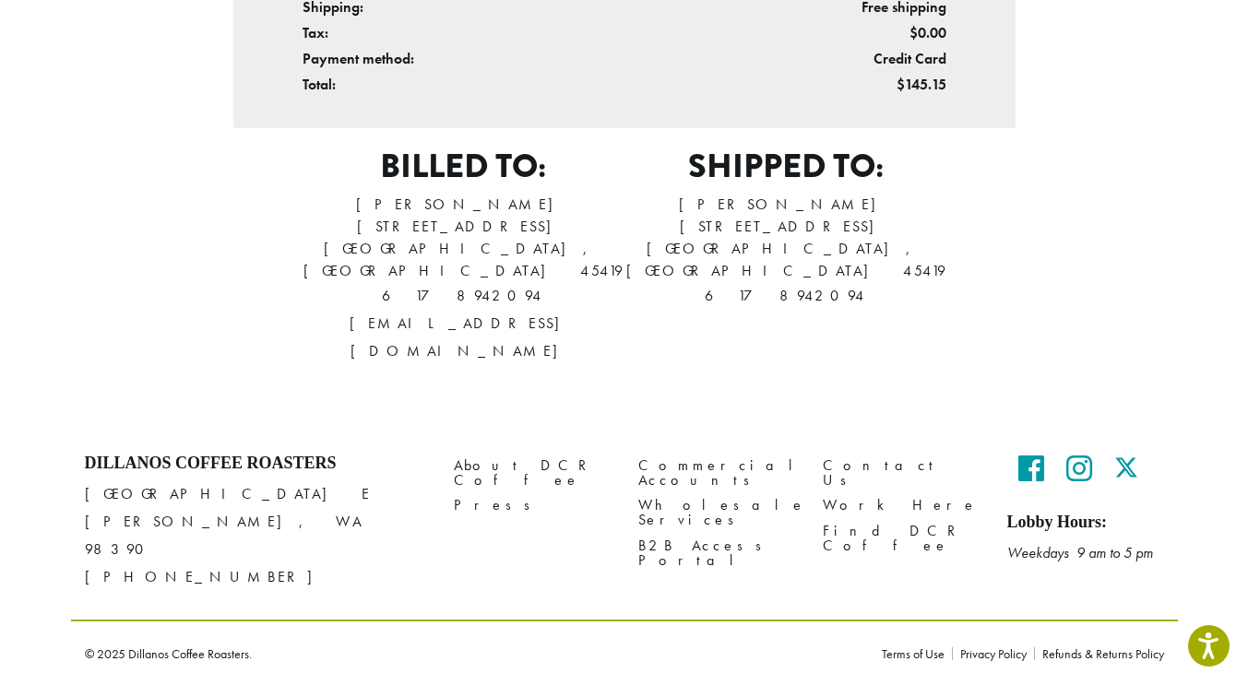
scroll to position [1384, 0]
